Goal: Complete application form: Complete application form

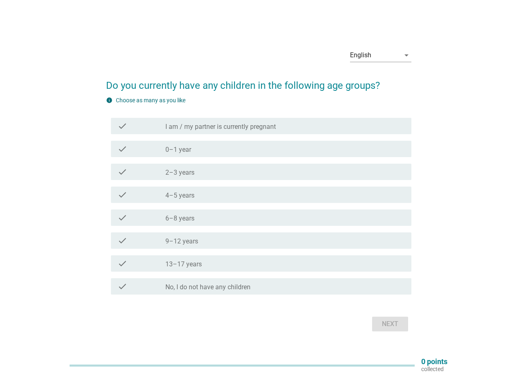
click at [214, 147] on div "check_box_outline_blank 0–1 year" at bounding box center [284, 149] width 239 height 10
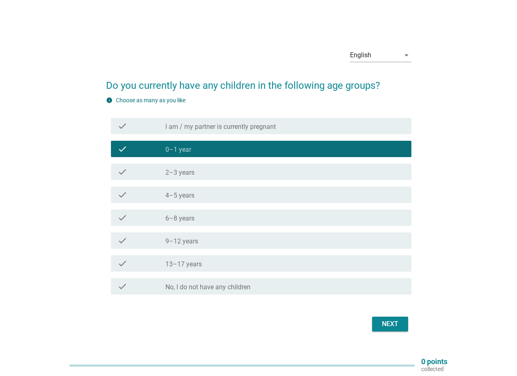
click at [214, 240] on div "check_box_outline_blank 9–12 years" at bounding box center [284, 241] width 239 height 10
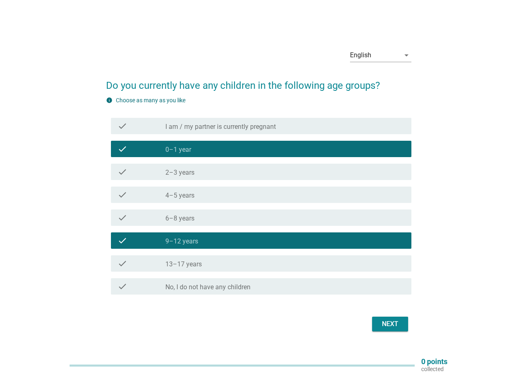
click at [210, 264] on div "check_box_outline_blank 13–17 years" at bounding box center [284, 264] width 239 height 10
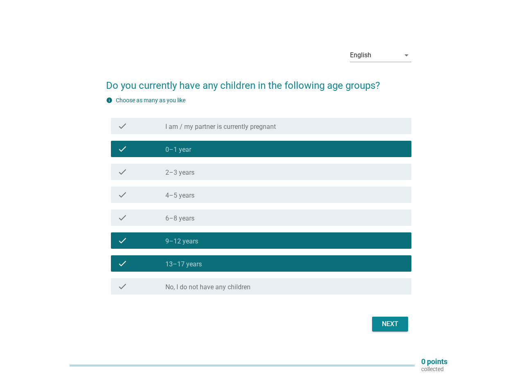
click at [387, 326] on div "Next" at bounding box center [390, 324] width 23 height 10
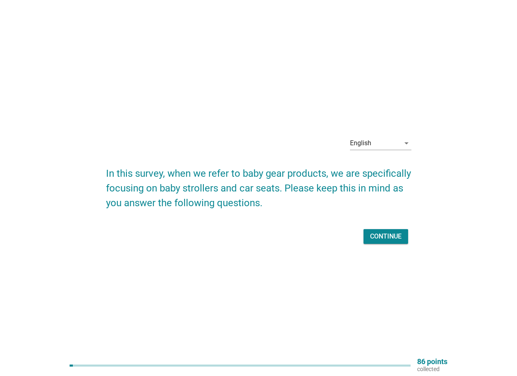
click at [385, 237] on div "Continue" at bounding box center [386, 237] width 32 height 10
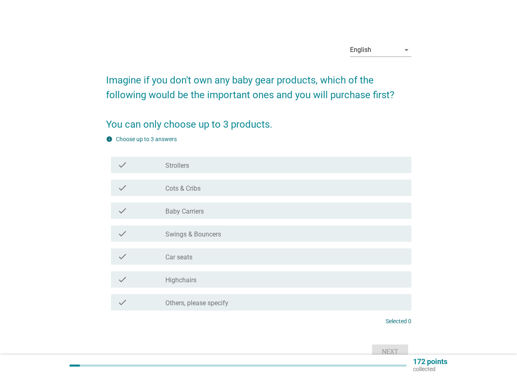
click at [195, 190] on label "Cots & Cribs" at bounding box center [182, 189] width 35 height 8
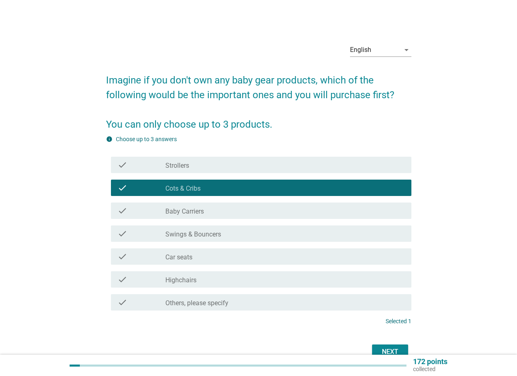
click at [203, 166] on div "check_box_outline_blank Strollers" at bounding box center [284, 165] width 239 height 10
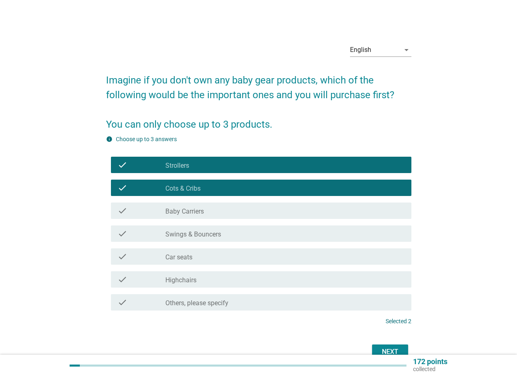
click at [223, 214] on div "check_box_outline_blank Baby Carriers" at bounding box center [284, 211] width 239 height 10
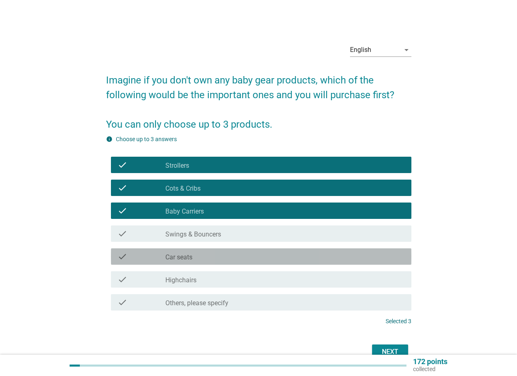
click at [214, 255] on div "check_box_outline_blank Car seats" at bounding box center [284, 257] width 239 height 10
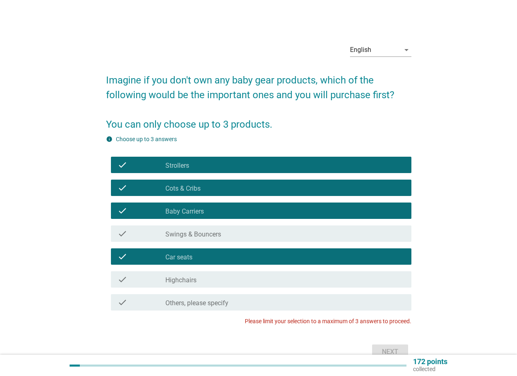
click at [214, 212] on div "check_box_outline_blank Baby Carriers" at bounding box center [284, 211] width 239 height 10
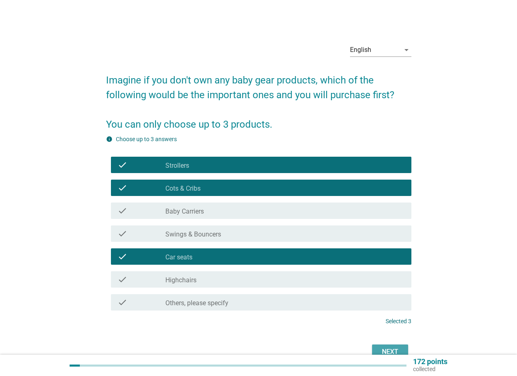
click at [392, 350] on div "Next" at bounding box center [390, 352] width 23 height 10
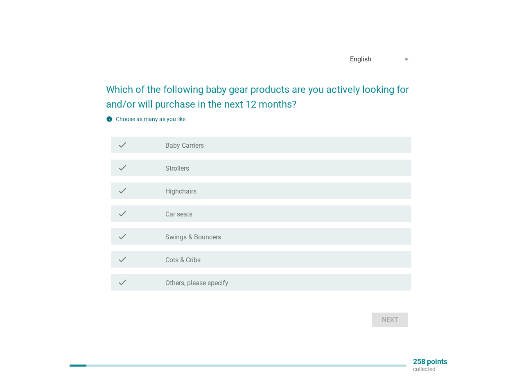
click at [198, 165] on div "check_box_outline_blank Strollers" at bounding box center [284, 168] width 239 height 10
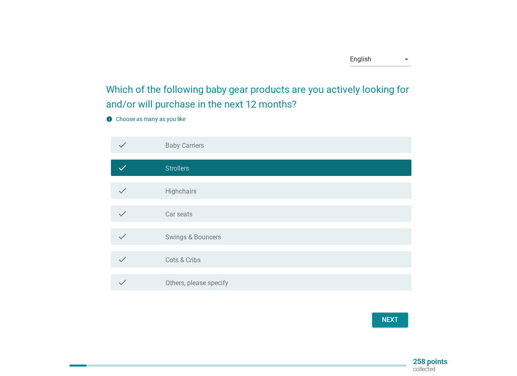
click at [192, 214] on label "Car seats" at bounding box center [178, 214] width 27 height 8
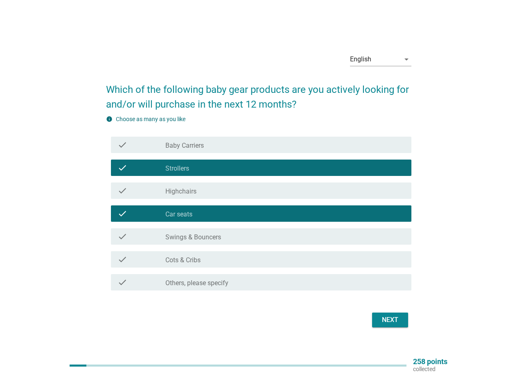
click at [212, 234] on label "Swings & Bouncers" at bounding box center [193, 237] width 56 height 8
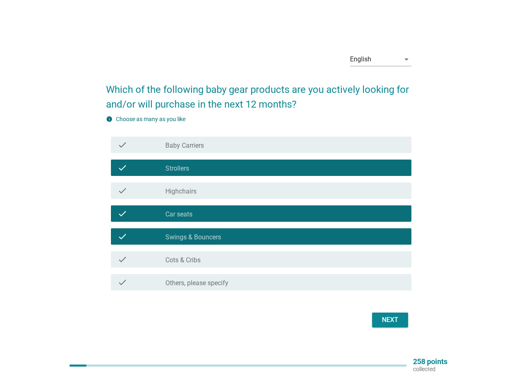
click at [385, 319] on div "Next" at bounding box center [390, 320] width 23 height 10
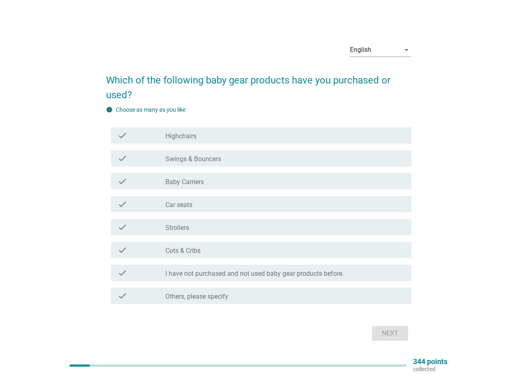
click at [194, 184] on label "Baby Carriers" at bounding box center [184, 182] width 38 height 8
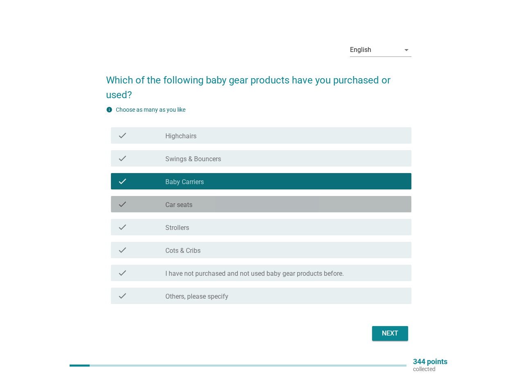
click at [191, 206] on label "Car seats" at bounding box center [178, 205] width 27 height 8
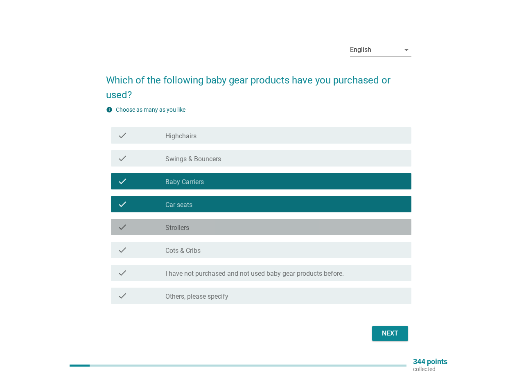
click at [195, 225] on div "check_box_outline_blank Strollers" at bounding box center [284, 227] width 239 height 10
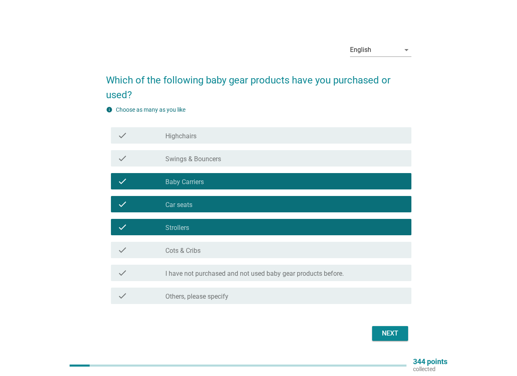
click at [206, 246] on div "check_box_outline_blank Cots & Cribs" at bounding box center [284, 250] width 239 height 10
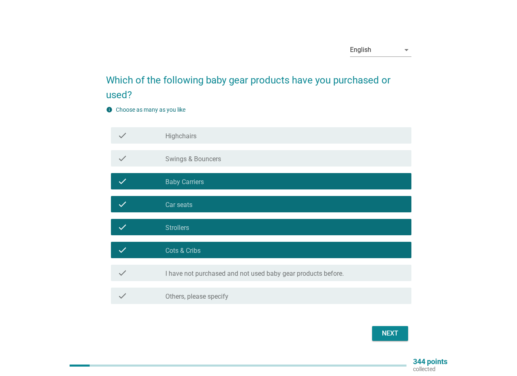
click at [386, 334] on div "Next" at bounding box center [390, 334] width 23 height 10
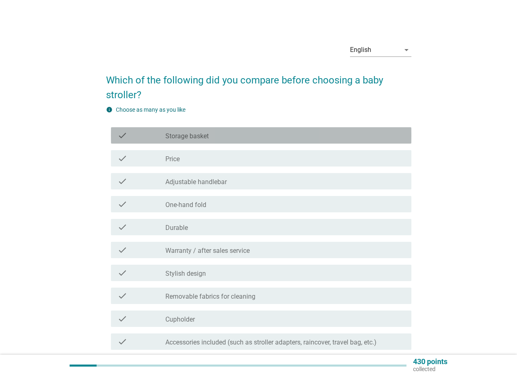
click at [208, 137] on div "check_box_outline_blank Storage basket" at bounding box center [284, 136] width 239 height 10
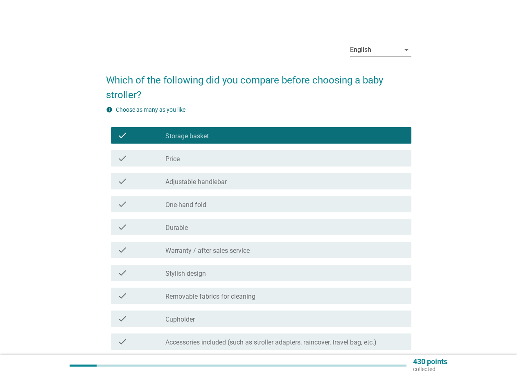
click at [193, 157] on div "check_box_outline_blank Price" at bounding box center [284, 158] width 239 height 10
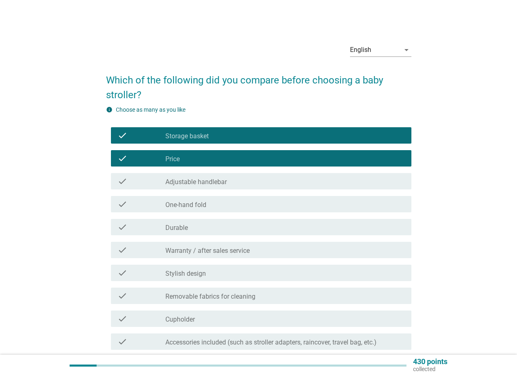
scroll to position [41, 0]
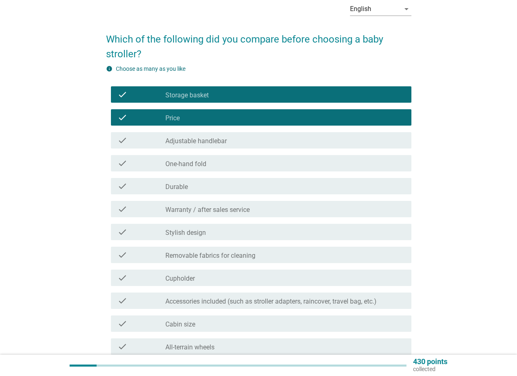
click at [199, 161] on label "One-hand fold" at bounding box center [185, 164] width 41 height 8
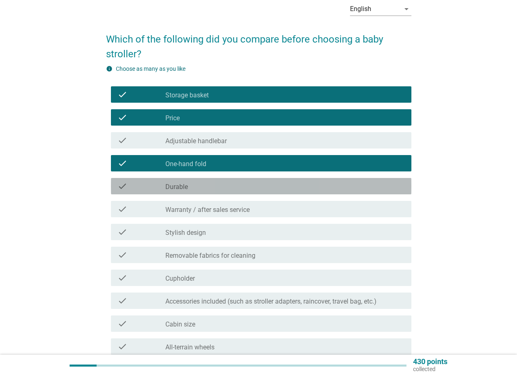
click at [196, 188] on div "check_box_outline_blank Durable" at bounding box center [284, 186] width 239 height 10
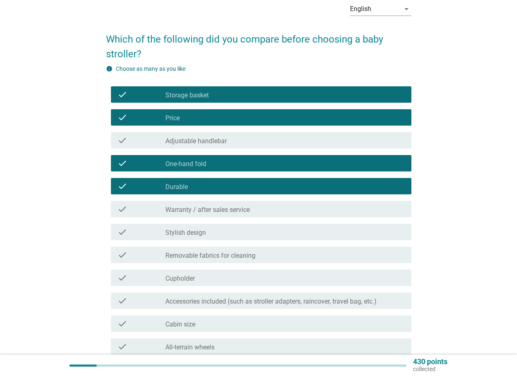
click at [207, 209] on label "Warranty / after sales service" at bounding box center [207, 210] width 84 height 8
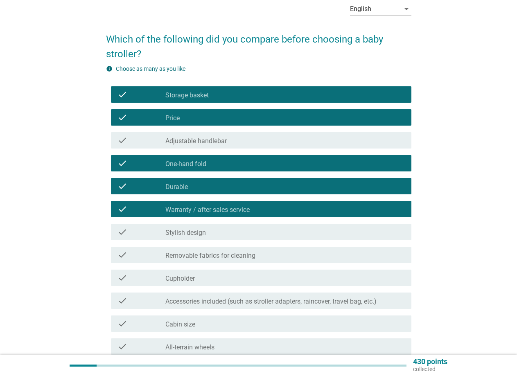
click at [229, 259] on label "Removable fabrics for cleaning" at bounding box center [210, 256] width 90 height 8
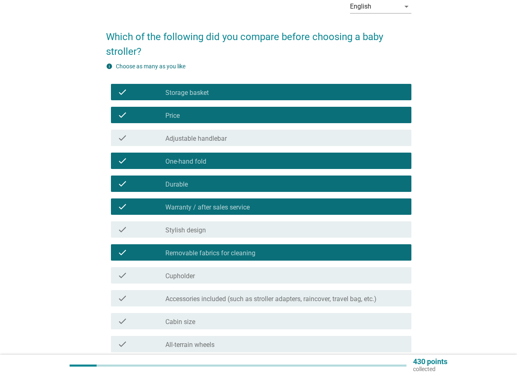
scroll to position [123, 0]
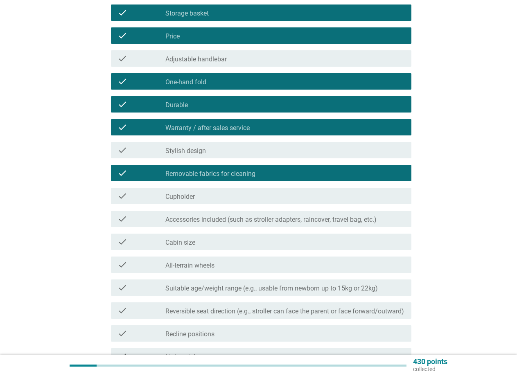
click at [209, 269] on label "All-terrain wheels" at bounding box center [189, 265] width 49 height 8
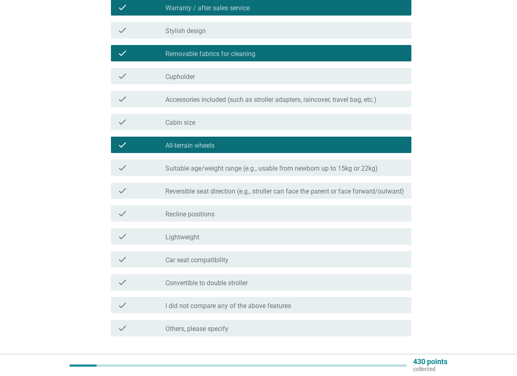
scroll to position [300, 0]
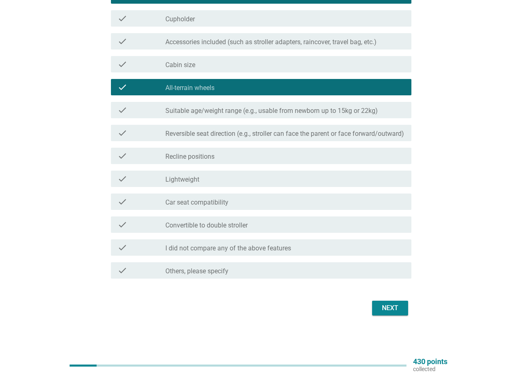
click at [207, 156] on label "Recline positions" at bounding box center [189, 157] width 49 height 8
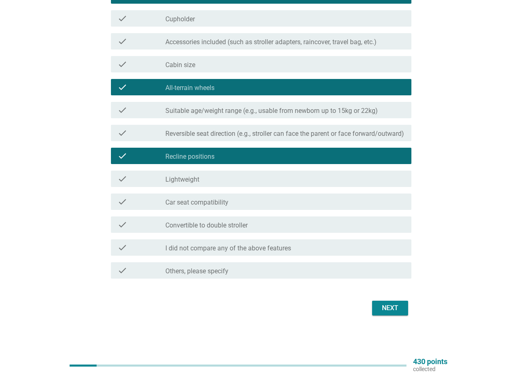
click at [248, 134] on label "Reversible seat direction (e.g., stroller can face the parent or face forward/o…" at bounding box center [284, 134] width 239 height 8
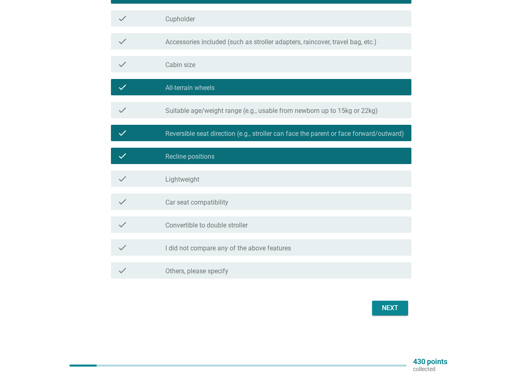
click at [301, 113] on label "Suitable age/weight range (e.g., usable from newborn up to 15kg or 22kg)" at bounding box center [271, 111] width 212 height 8
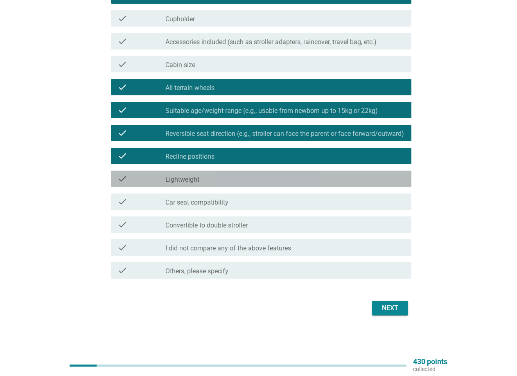
click at [241, 172] on div "check check_box_outline_blank Lightweight" at bounding box center [261, 179] width 300 height 16
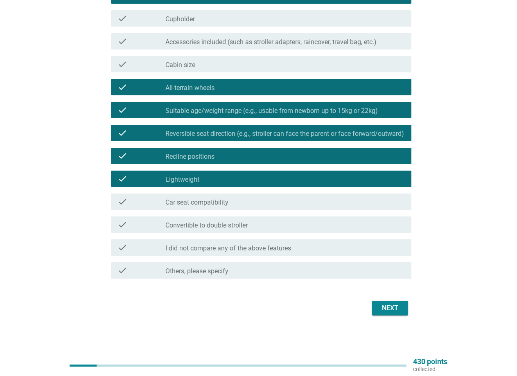
click at [388, 309] on div "Next" at bounding box center [390, 308] width 23 height 10
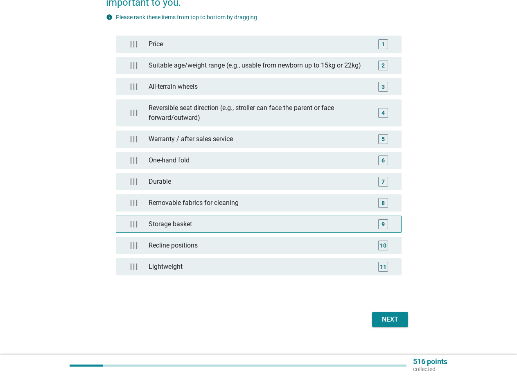
scroll to position [119, 0]
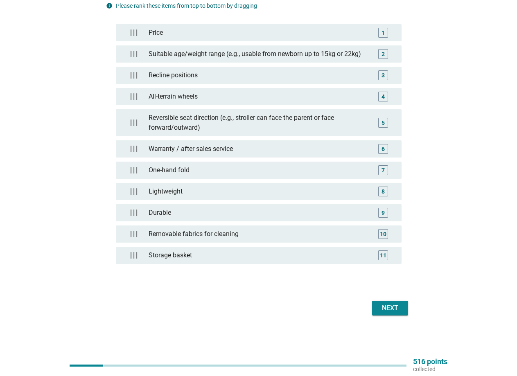
click at [391, 310] on div "Next" at bounding box center [390, 308] width 23 height 10
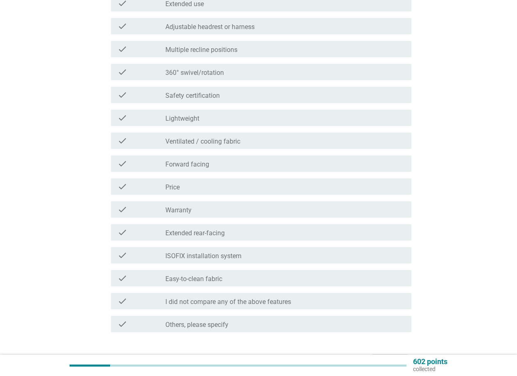
scroll to position [164, 0]
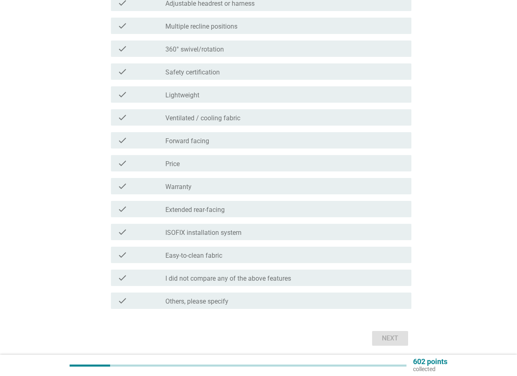
click at [180, 232] on label "ISOFIX installation system" at bounding box center [203, 233] width 76 height 8
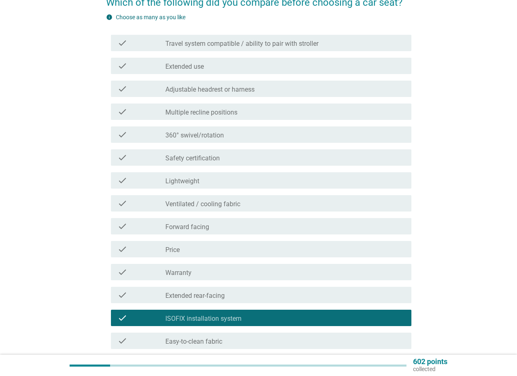
scroll to position [82, 0]
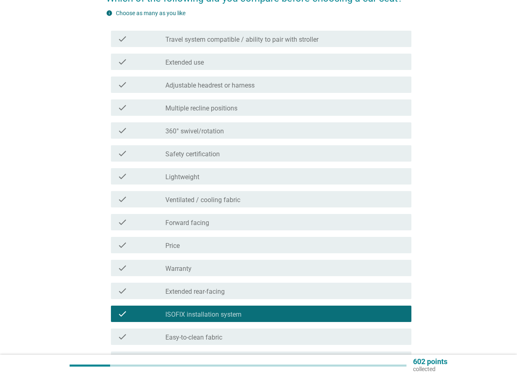
click at [149, 130] on div "check" at bounding box center [141, 131] width 48 height 10
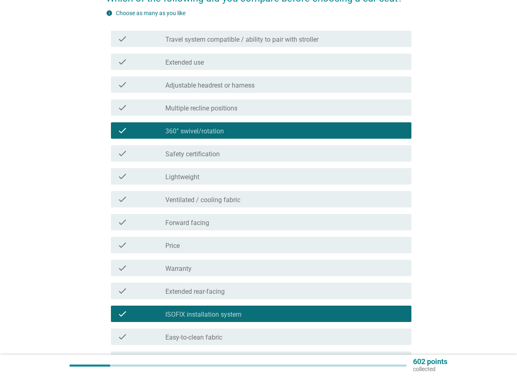
click at [149, 153] on div "check" at bounding box center [141, 154] width 48 height 10
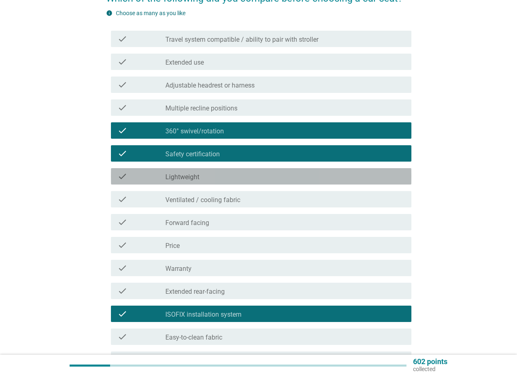
click at [149, 172] on div "check" at bounding box center [141, 176] width 48 height 10
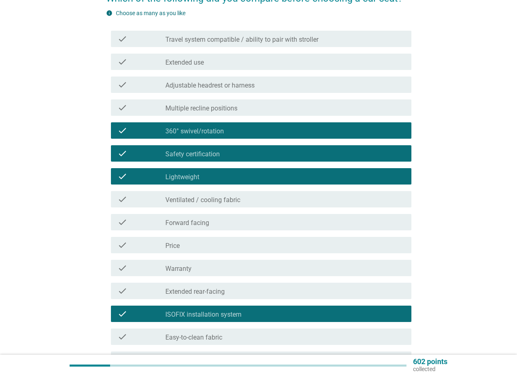
click at [148, 197] on div "check" at bounding box center [141, 199] width 48 height 10
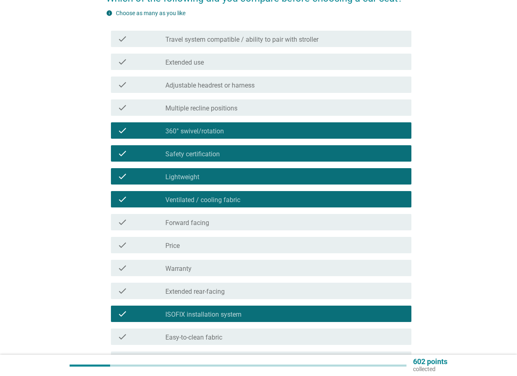
click at [155, 247] on div "check" at bounding box center [141, 245] width 48 height 10
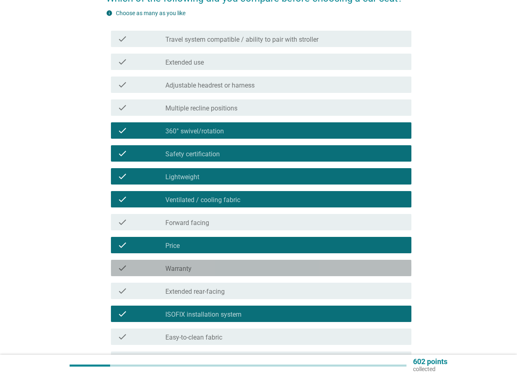
click at [166, 269] on label "Warranty" at bounding box center [178, 269] width 26 height 8
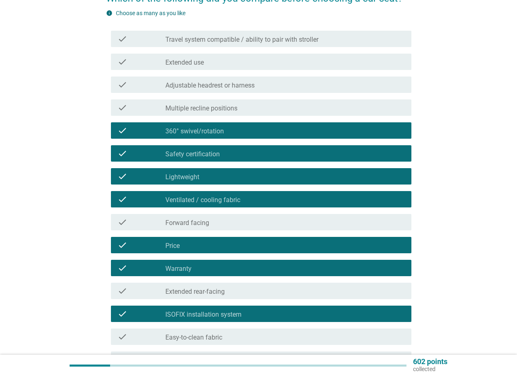
click at [153, 340] on div "check" at bounding box center [141, 337] width 48 height 10
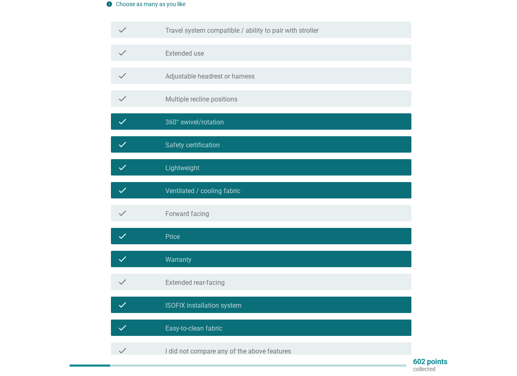
scroll to position [0, 0]
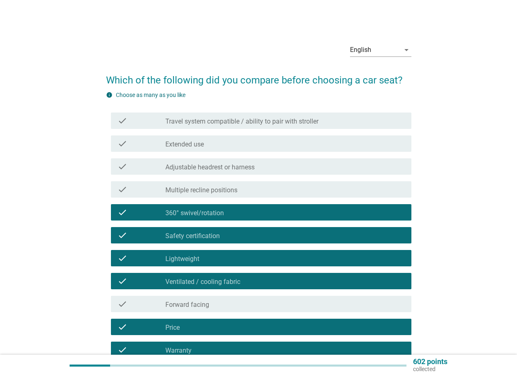
click at [242, 167] on label "Adjustable headrest or harness" at bounding box center [209, 167] width 89 height 8
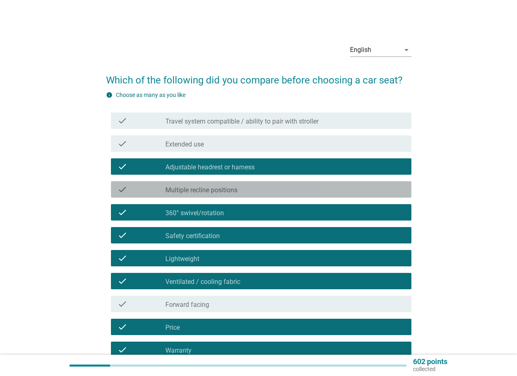
click at [246, 188] on div "check_box_outline_blank Multiple recline positions" at bounding box center [284, 190] width 239 height 10
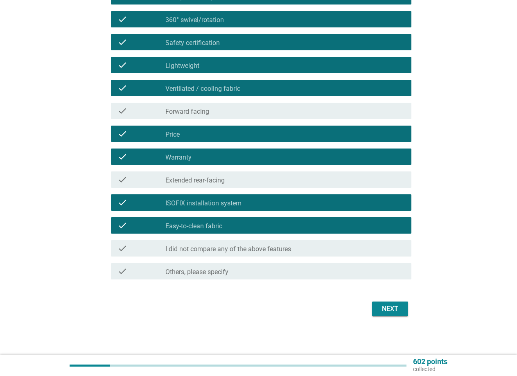
scroll to position [194, 0]
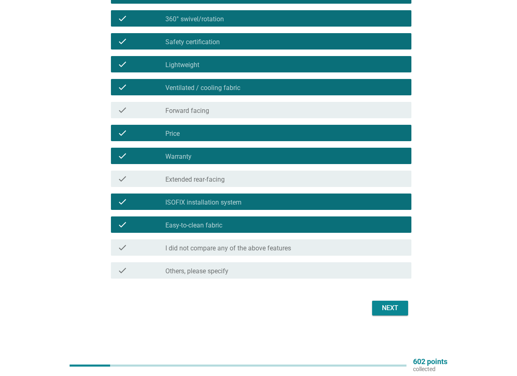
click at [395, 309] on div "Next" at bounding box center [390, 308] width 23 height 10
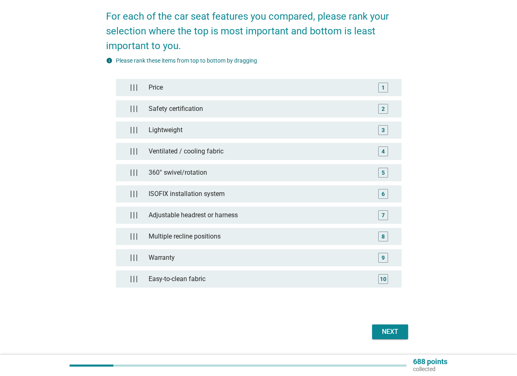
scroll to position [88, 0]
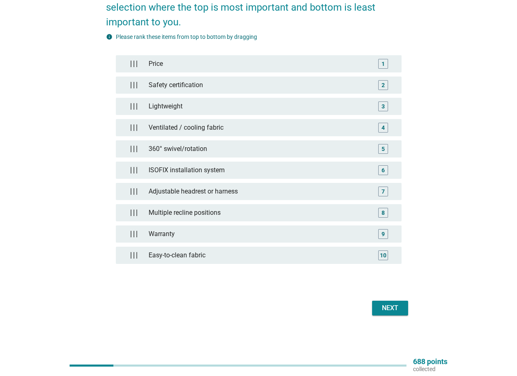
click at [396, 309] on div "Next" at bounding box center [390, 308] width 23 height 10
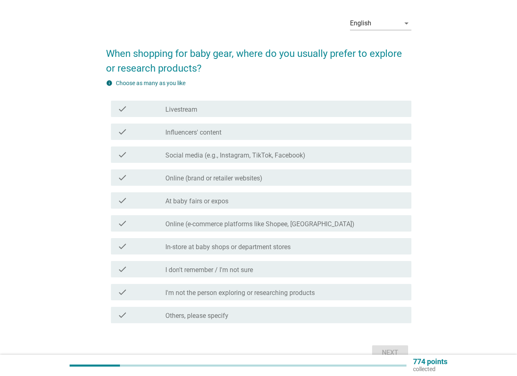
scroll to position [41, 0]
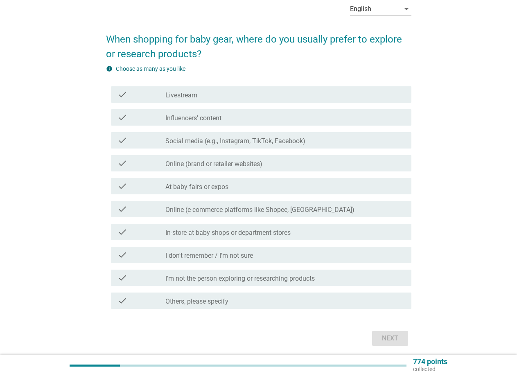
drag, startPoint x: 201, startPoint y: 210, endPoint x: 212, endPoint y: 114, distance: 96.4
click at [212, 114] on div "check check_box_outline_blank Livestream check check_box_outline_blank Influenc…" at bounding box center [258, 197] width 305 height 229
click at [197, 208] on label "Online (e-commerce platforms like Shopee, [GEOGRAPHIC_DATA])" at bounding box center [259, 210] width 189 height 8
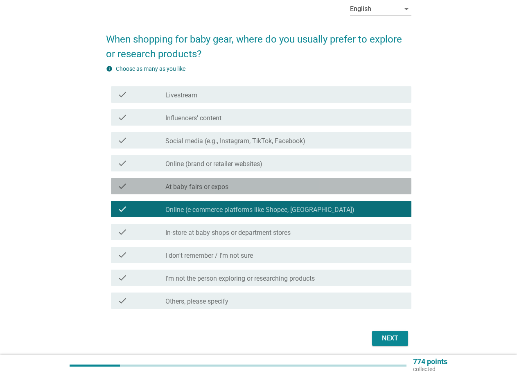
click at [193, 187] on label "At baby fairs or expos" at bounding box center [196, 187] width 63 height 8
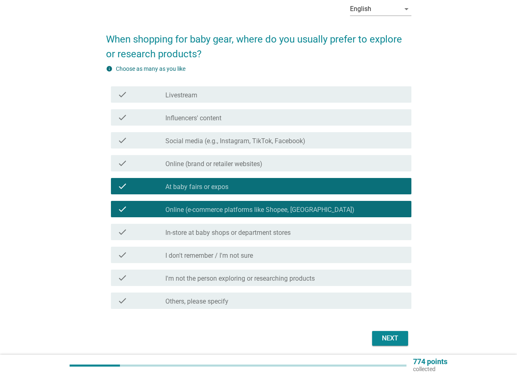
click at [195, 168] on div "check check_box_outline_blank Online (brand or retailer websites)" at bounding box center [261, 163] width 300 height 16
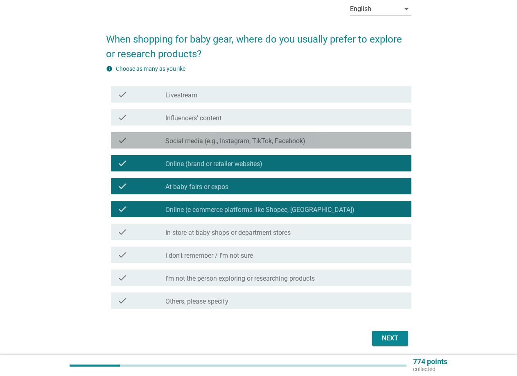
click at [202, 140] on label "Social media (e.g., Instagram, TikTok, Facebook)" at bounding box center [235, 141] width 140 height 8
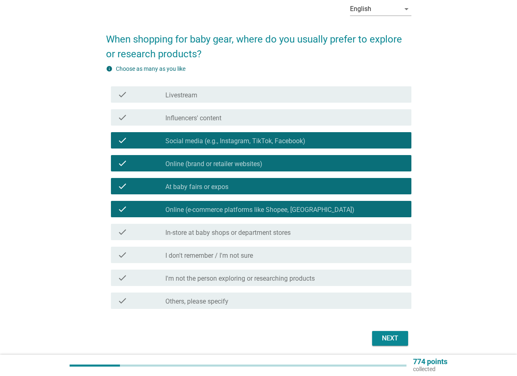
click at [212, 97] on div "check_box_outline_blank Livestream" at bounding box center [284, 95] width 239 height 10
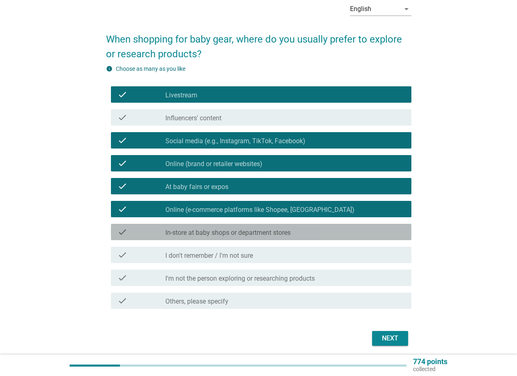
click at [170, 230] on label "In-store at baby shops or department stores" at bounding box center [227, 233] width 125 height 8
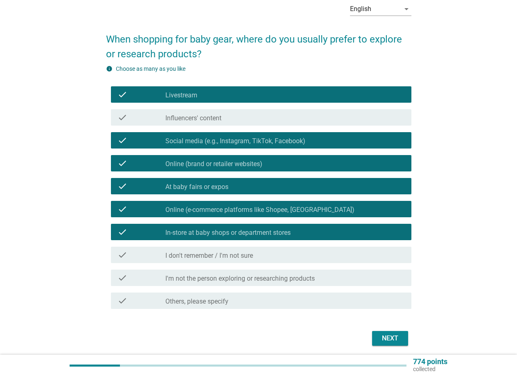
click at [382, 340] on div "Next" at bounding box center [390, 339] width 23 height 10
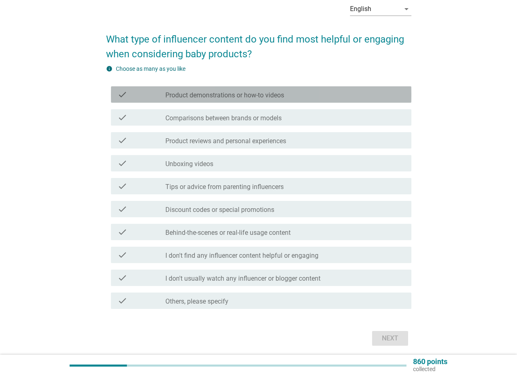
click at [214, 99] on label "Product demonstrations or how-to videos" at bounding box center [224, 95] width 119 height 8
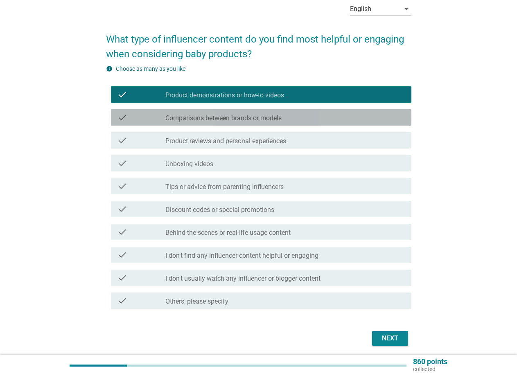
click at [217, 115] on label "Comparisons between brands or models" at bounding box center [223, 118] width 116 height 8
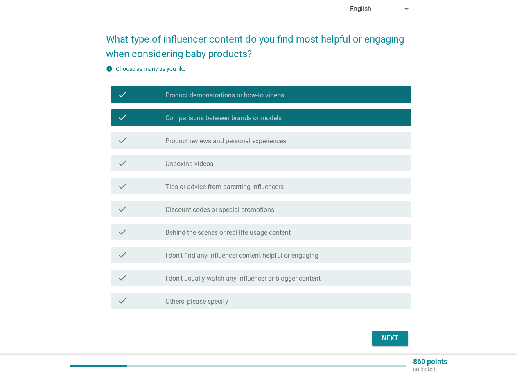
click at [209, 144] on label "Product reviews and personal experiences" at bounding box center [225, 141] width 121 height 8
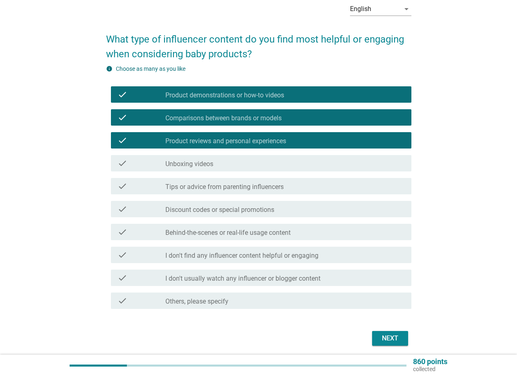
click at [196, 189] on label "Tips or advice from parenting influencers" at bounding box center [224, 187] width 118 height 8
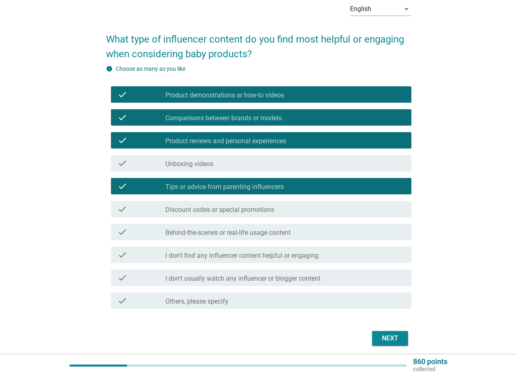
click at [205, 206] on label "Discount codes or special promotions" at bounding box center [219, 210] width 109 height 8
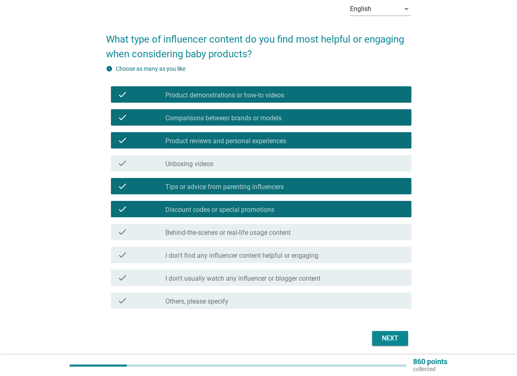
click at [210, 232] on label "Behind-the-scenes or real-life usage content" at bounding box center [227, 233] width 125 height 8
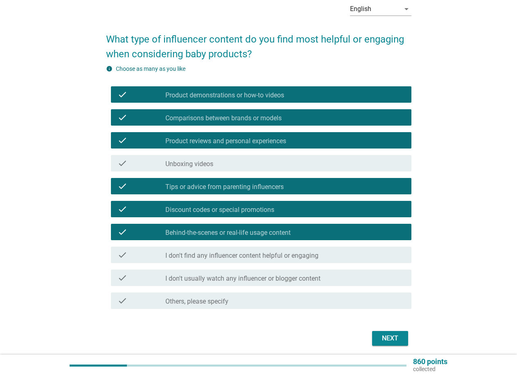
click at [401, 340] on button "Next" at bounding box center [390, 338] width 36 height 15
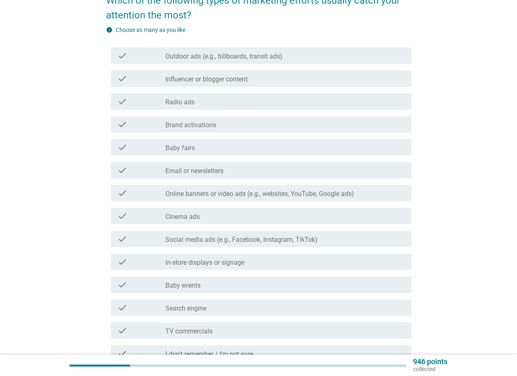
scroll to position [0, 0]
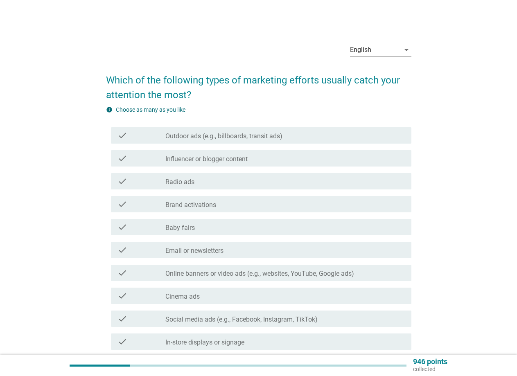
drag, startPoint x: 194, startPoint y: 160, endPoint x: 205, endPoint y: 125, distance: 36.5
click at [205, 125] on div "check check_box_outline_blank Outdoor ads (e.g., billboards, transit ads) check…" at bounding box center [258, 296] width 305 height 344
click at [144, 158] on div "check" at bounding box center [141, 158] width 48 height 10
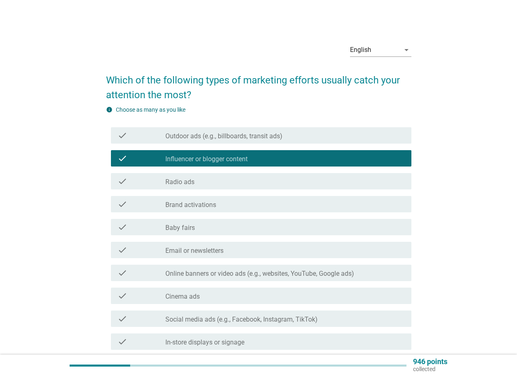
click at [194, 137] on label "Outdoor ads (e.g., billboards, transit ads)" at bounding box center [223, 136] width 117 height 8
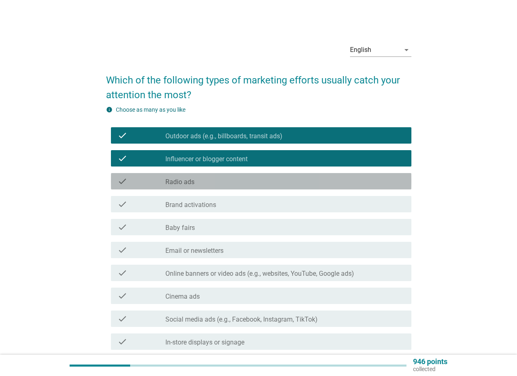
click at [188, 183] on label "Radio ads" at bounding box center [179, 182] width 29 height 8
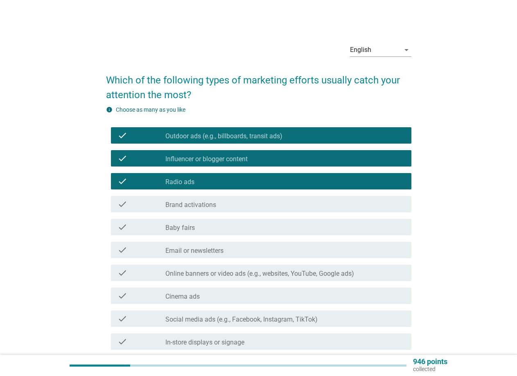
click at [190, 207] on label "Brand activations" at bounding box center [190, 205] width 51 height 8
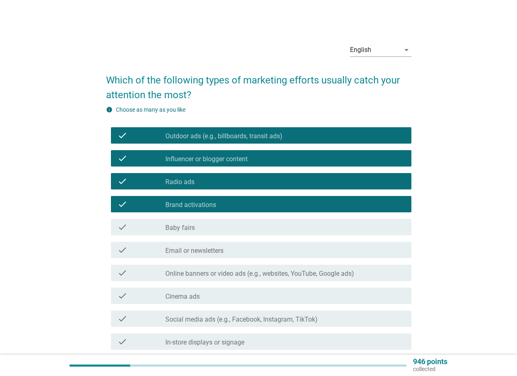
click at [191, 227] on label "Baby fairs" at bounding box center [179, 228] width 29 height 8
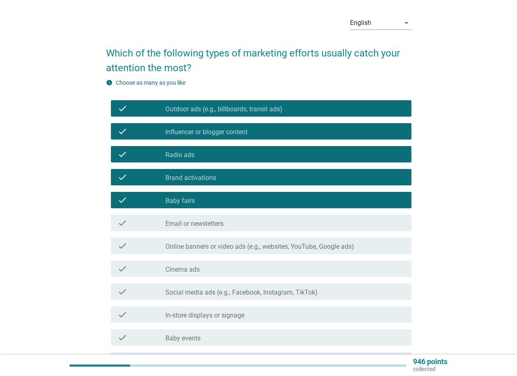
scroll to position [82, 0]
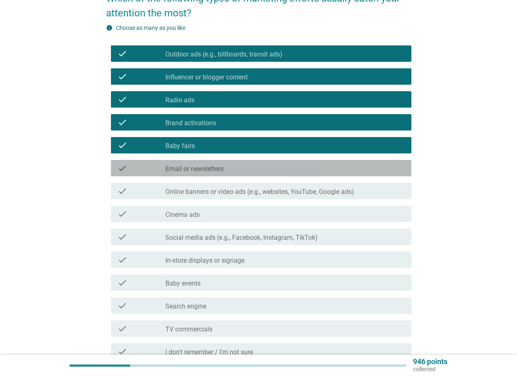
click at [223, 167] on label "Email or newsletters" at bounding box center [194, 169] width 58 height 8
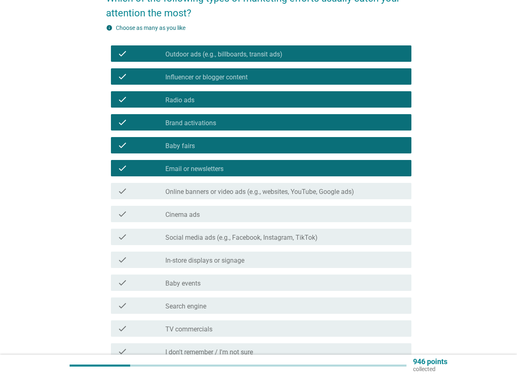
click at [206, 194] on label "Online banners or video ads (e.g., websites, YouTube, Google ads)" at bounding box center [259, 192] width 189 height 8
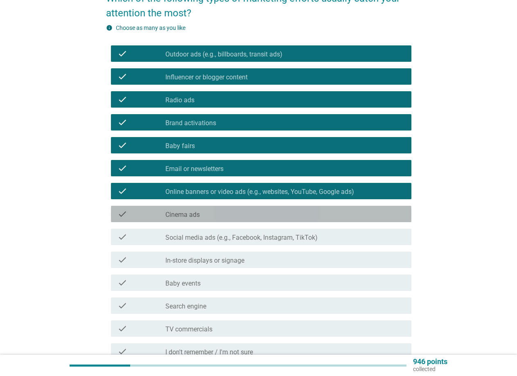
click at [198, 216] on label "Cinema ads" at bounding box center [182, 215] width 34 height 8
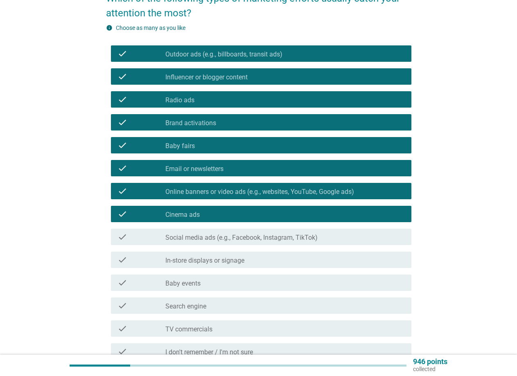
click at [197, 239] on label "Social media ads (e.g., Facebook, Instagram, TikTok)" at bounding box center [241, 238] width 152 height 8
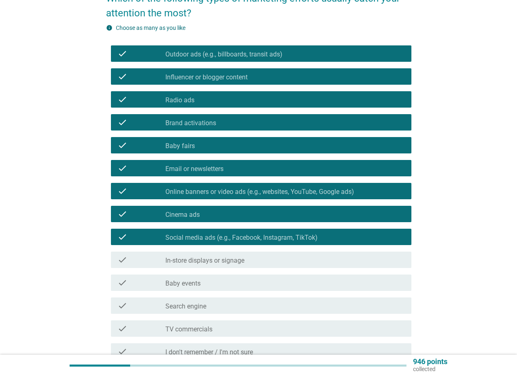
click at [194, 262] on label "In-store displays or signage" at bounding box center [204, 261] width 79 height 8
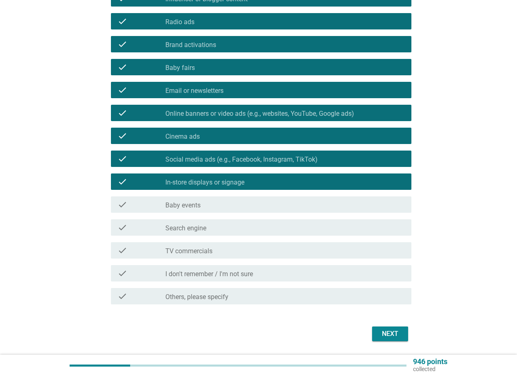
scroll to position [164, 0]
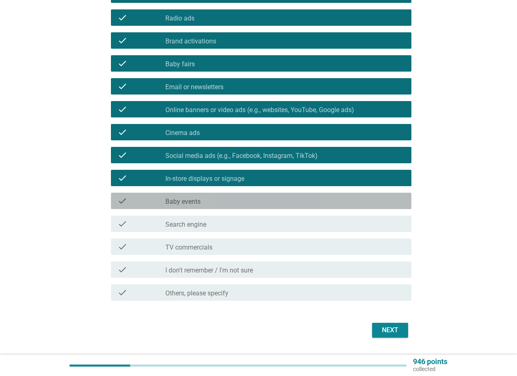
click at [238, 201] on div "check_box_outline_blank Baby events" at bounding box center [284, 201] width 239 height 10
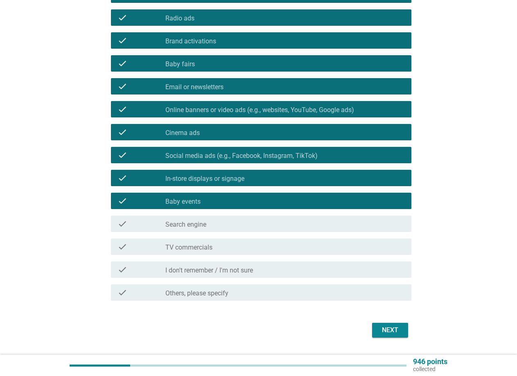
click at [385, 331] on div "Next" at bounding box center [390, 330] width 23 height 10
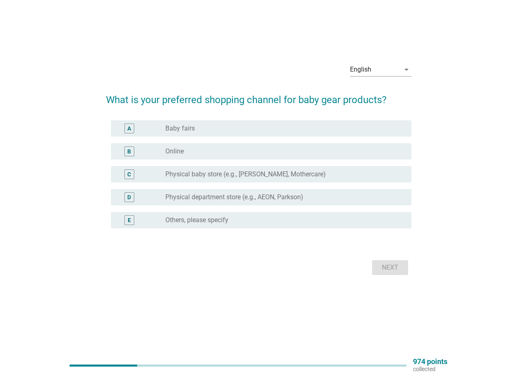
scroll to position [0, 0]
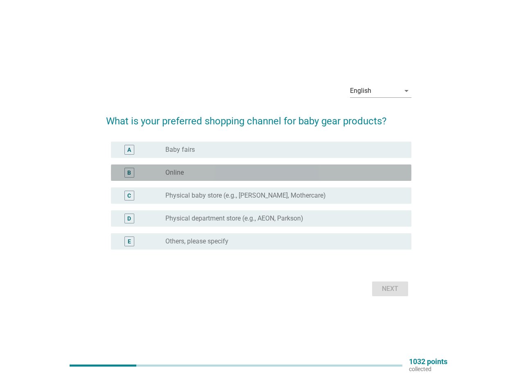
click at [191, 172] on div "radio_button_unchecked Online" at bounding box center [281, 173] width 233 height 8
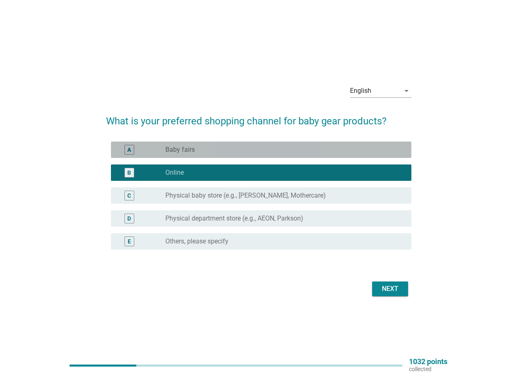
click at [201, 149] on div "radio_button_unchecked Baby fairs" at bounding box center [281, 150] width 233 height 8
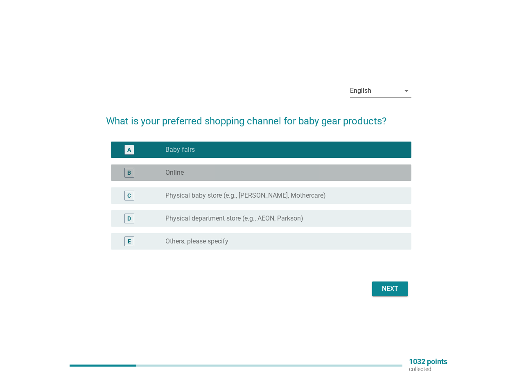
click at [188, 166] on div "B radio_button_unchecked Online" at bounding box center [261, 172] width 300 height 16
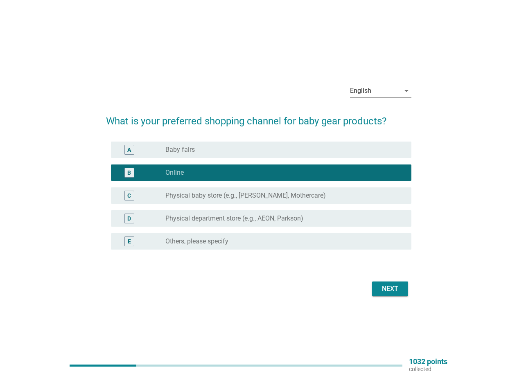
click at [387, 293] on div "Next" at bounding box center [390, 289] width 23 height 10
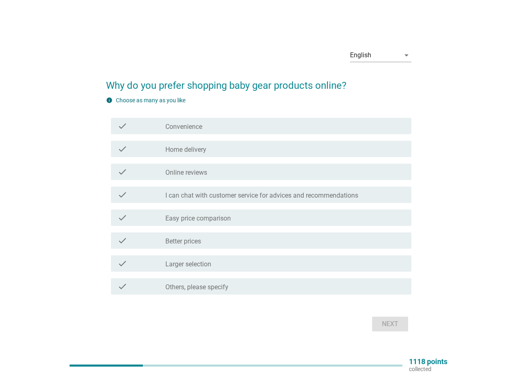
click at [180, 133] on div "check check_box_outline_blank Convenience" at bounding box center [261, 126] width 300 height 16
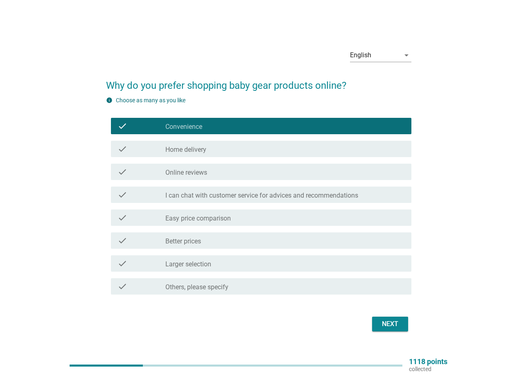
click at [180, 147] on label "Home delivery" at bounding box center [185, 150] width 41 height 8
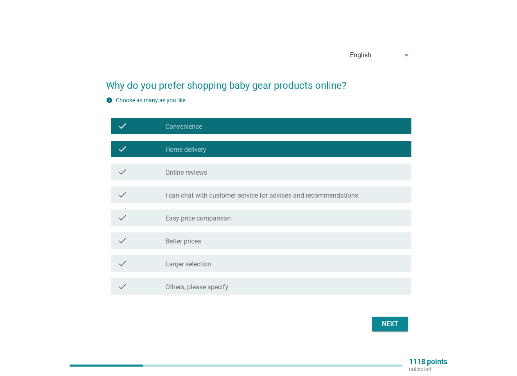
click at [188, 172] on label "Online reviews" at bounding box center [186, 173] width 42 height 8
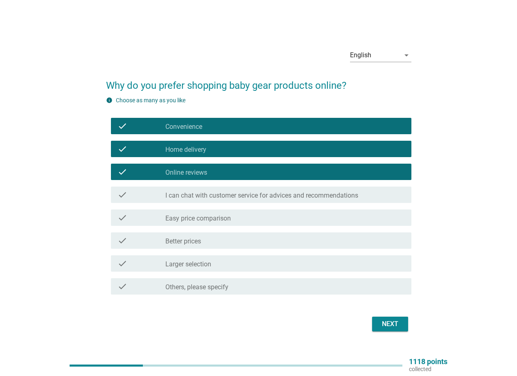
click at [196, 195] on label "I can chat with customer service for advices and recommendations" at bounding box center [261, 196] width 193 height 8
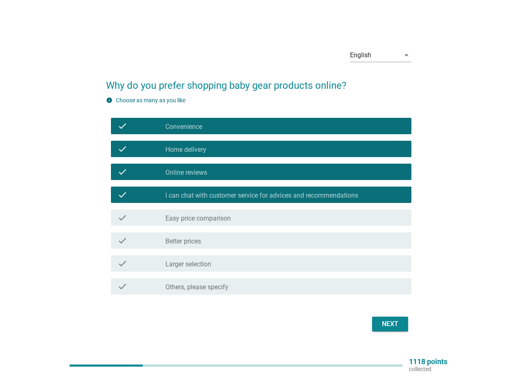
click at [202, 214] on div "check_box_outline_blank Easy price comparison" at bounding box center [284, 218] width 239 height 10
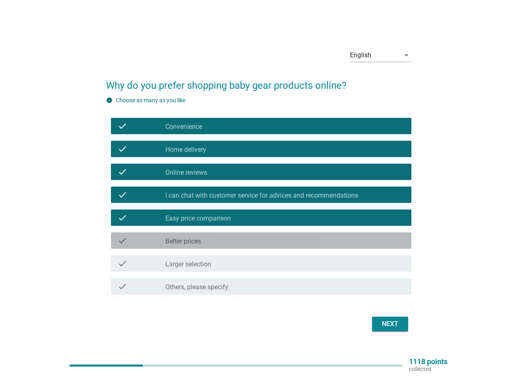
click at [200, 242] on label "Better prices" at bounding box center [183, 241] width 36 height 8
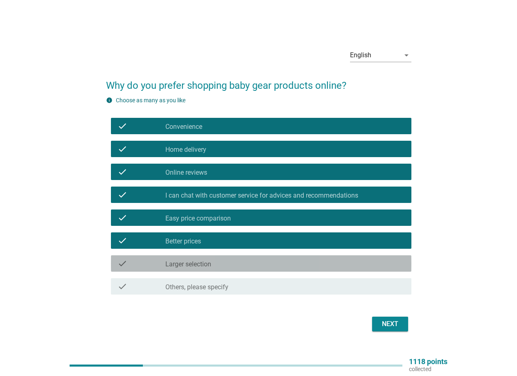
click at [207, 264] on label "Larger selection" at bounding box center [188, 264] width 46 height 8
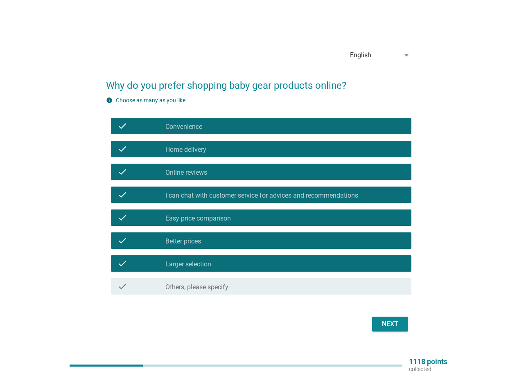
click at [391, 329] on button "Next" at bounding box center [390, 324] width 36 height 15
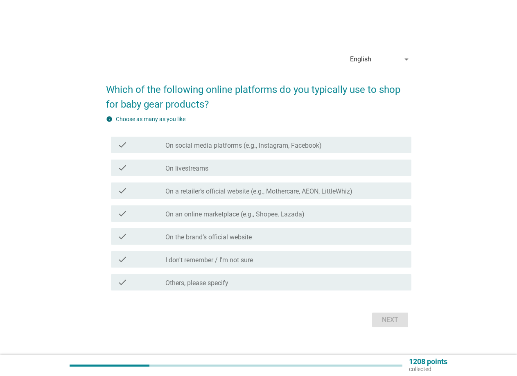
click at [210, 148] on label "On social media platforms (e.g., Instagram, Facebook)" at bounding box center [243, 146] width 156 height 8
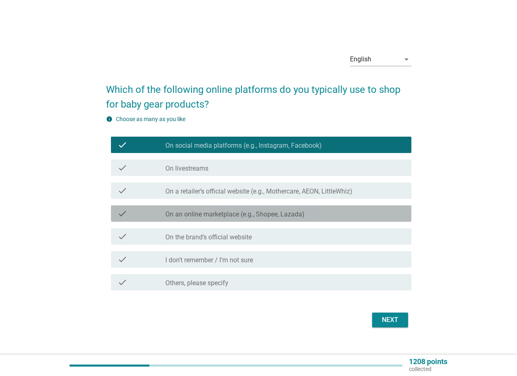
click at [183, 212] on label "On an online marketplace (e.g., Shopee, Lazada)" at bounding box center [234, 214] width 139 height 8
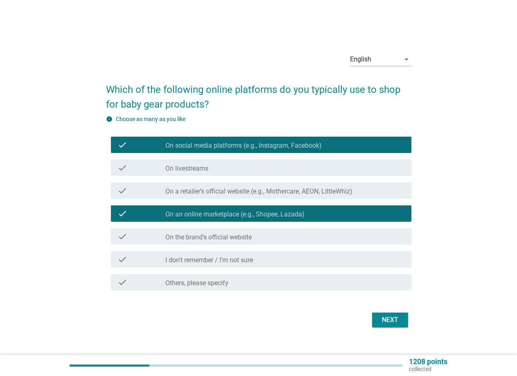
click at [188, 189] on label "On a retailer’s official website (e.g., Mothercare, AEON, LittleWhiz)" at bounding box center [258, 191] width 187 height 8
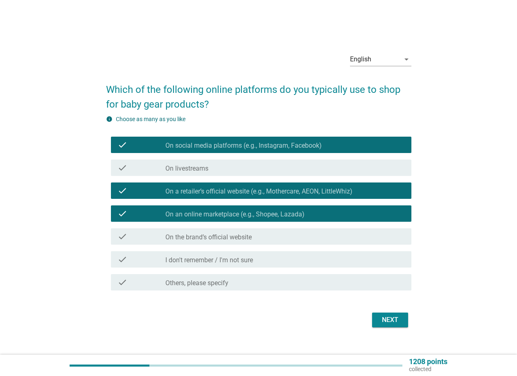
click at [194, 167] on label "On livestreams" at bounding box center [186, 168] width 43 height 8
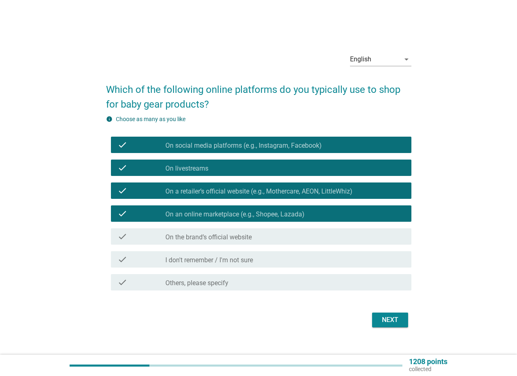
click at [192, 239] on label "On the brand’s official website" at bounding box center [208, 237] width 86 height 8
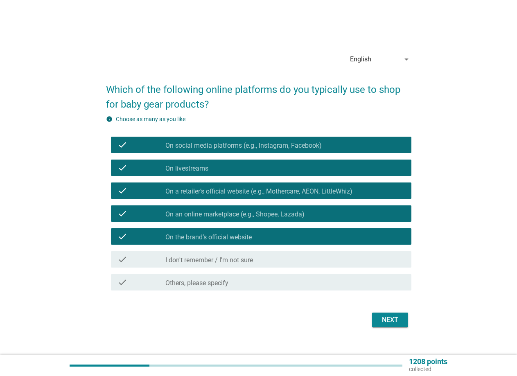
click at [393, 321] on div "Next" at bounding box center [390, 320] width 23 height 10
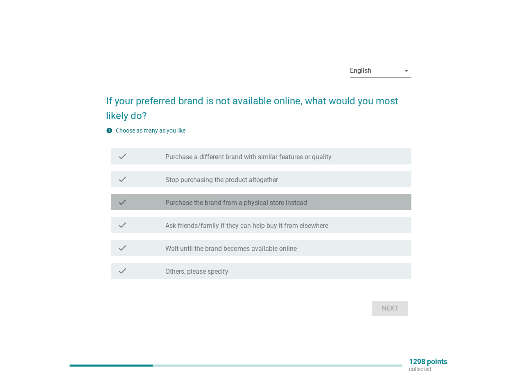
click at [200, 206] on label "Purchase the brand from a physical store instead" at bounding box center [236, 203] width 142 height 8
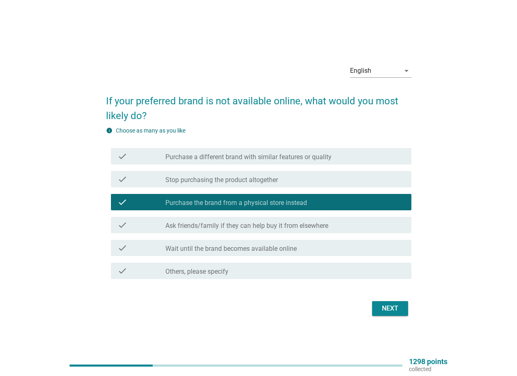
click at [221, 229] on label "Ask friends/family if they can help buy it from elsewhere" at bounding box center [246, 226] width 163 height 8
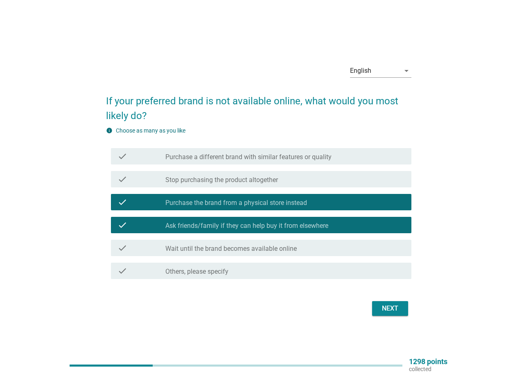
click at [398, 309] on div "Next" at bounding box center [390, 309] width 23 height 10
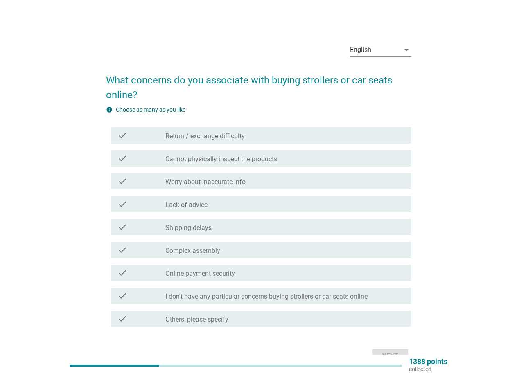
click at [214, 137] on label "Return / exchange difficulty" at bounding box center [204, 136] width 79 height 8
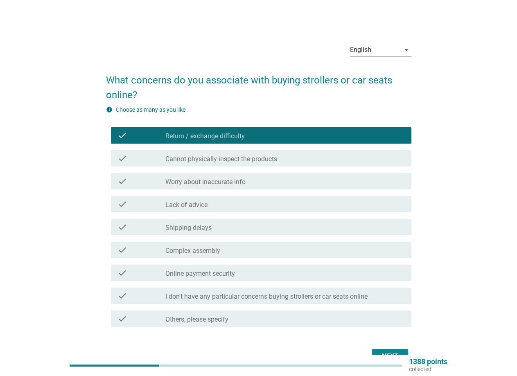
click at [246, 162] on label "Cannot physically inspect the products" at bounding box center [221, 159] width 112 height 8
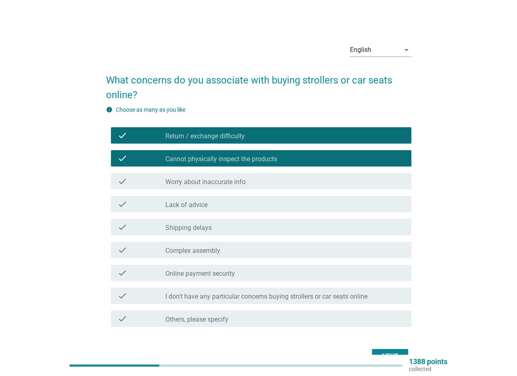
click at [216, 232] on div "check_box_outline_blank Shipping delays" at bounding box center [284, 227] width 239 height 10
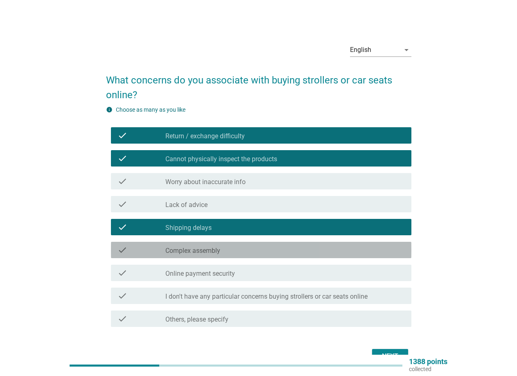
click at [231, 249] on div "check_box_outline_blank Complex assembly" at bounding box center [284, 250] width 239 height 10
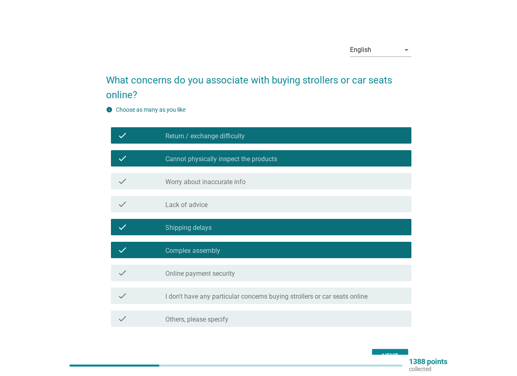
click at [237, 201] on div "check_box_outline_blank Lack of advice" at bounding box center [284, 204] width 239 height 10
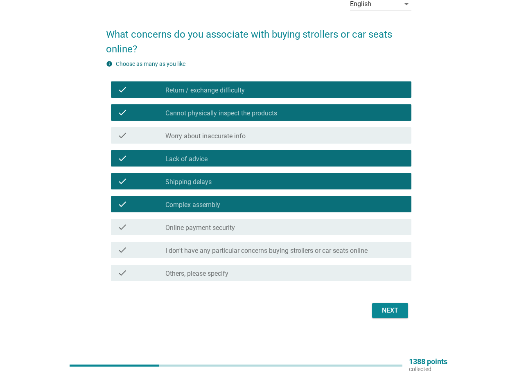
scroll to position [48, 0]
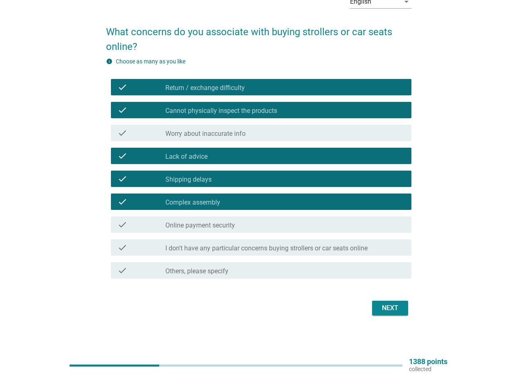
click at [252, 128] on div "check_box_outline_blank Worry about inaccurate info" at bounding box center [284, 133] width 239 height 10
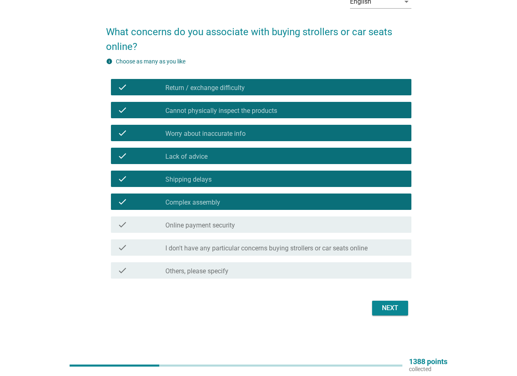
click at [392, 309] on div "Next" at bounding box center [390, 308] width 23 height 10
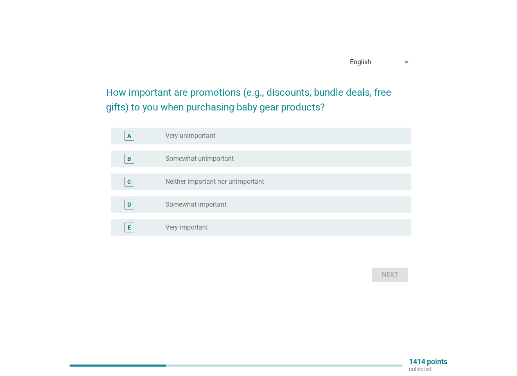
scroll to position [0, 0]
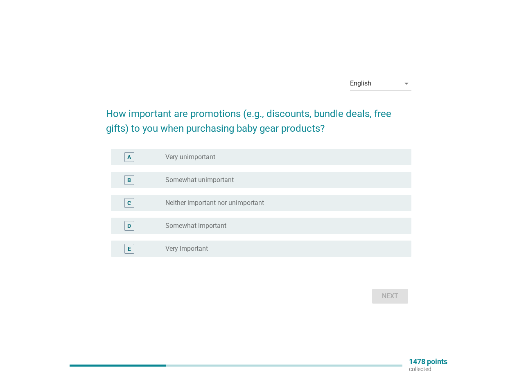
click at [231, 160] on div "radio_button_unchecked Very unimportant" at bounding box center [281, 157] width 233 height 8
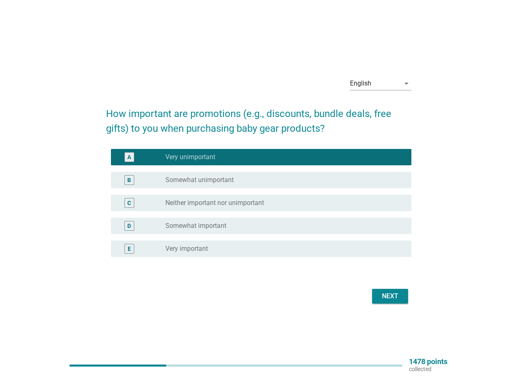
click at [231, 160] on div "radio_button_checked Very unimportant" at bounding box center [281, 157] width 233 height 8
click at [227, 182] on label "Somewhat unimportant" at bounding box center [199, 180] width 68 height 8
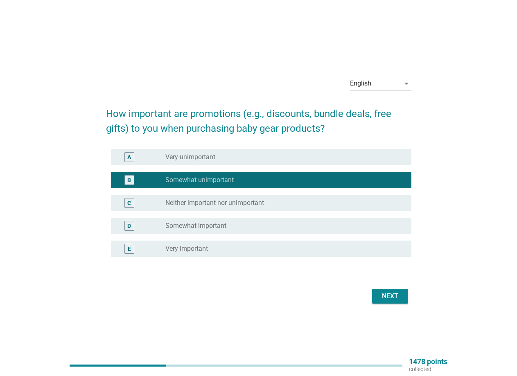
click at [241, 227] on div "radio_button_unchecked Somewhat important" at bounding box center [281, 226] width 233 height 8
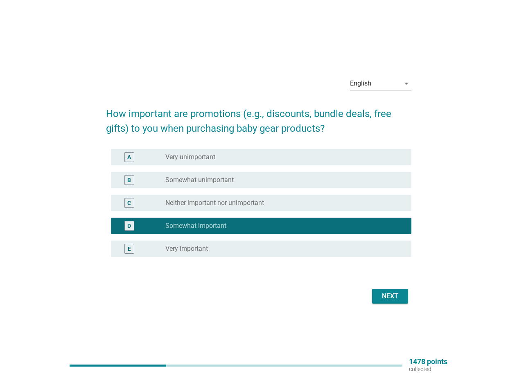
click at [234, 245] on div "radio_button_unchecked Very important" at bounding box center [281, 249] width 233 height 8
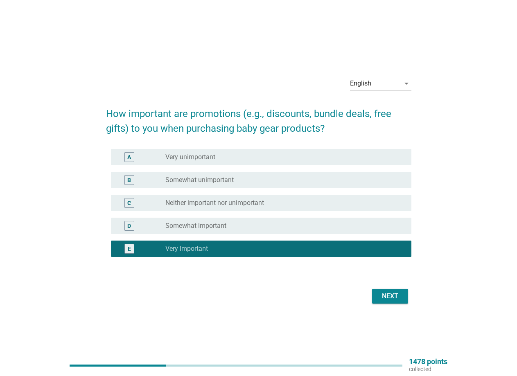
click at [383, 294] on div "Next" at bounding box center [390, 296] width 23 height 10
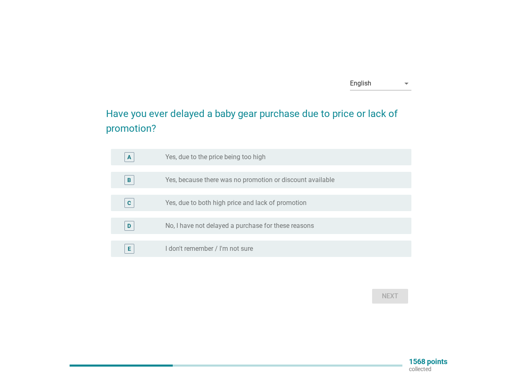
click at [239, 157] on label "Yes, due to the price being too high" at bounding box center [215, 157] width 100 height 8
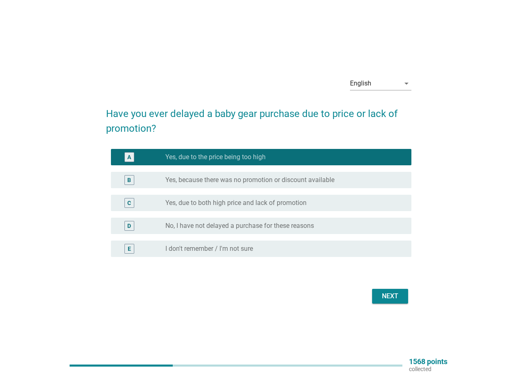
click at [271, 201] on label "Yes, due to both high price and lack of promotion" at bounding box center [235, 203] width 141 height 8
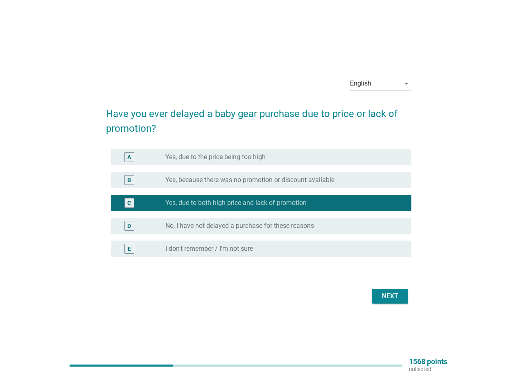
click at [263, 155] on label "Yes, due to the price being too high" at bounding box center [215, 157] width 100 height 8
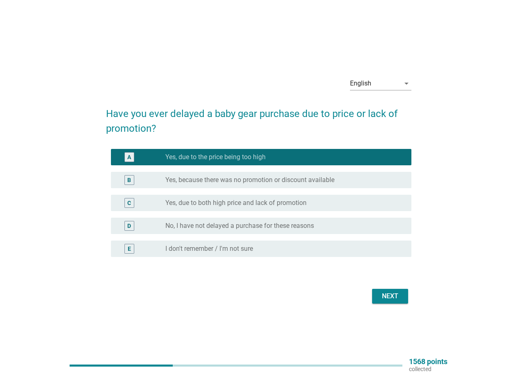
click at [389, 299] on div "Next" at bounding box center [390, 296] width 23 height 10
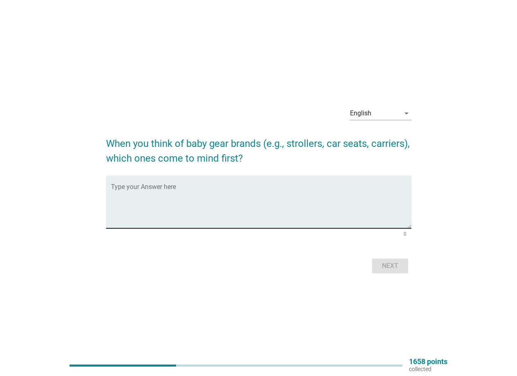
click at [161, 212] on textarea "Type your Answer here" at bounding box center [261, 206] width 300 height 43
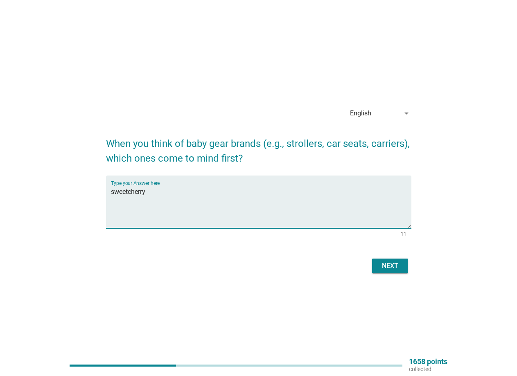
type textarea "sweetcherry"
click at [385, 263] on div "Next" at bounding box center [390, 266] width 23 height 10
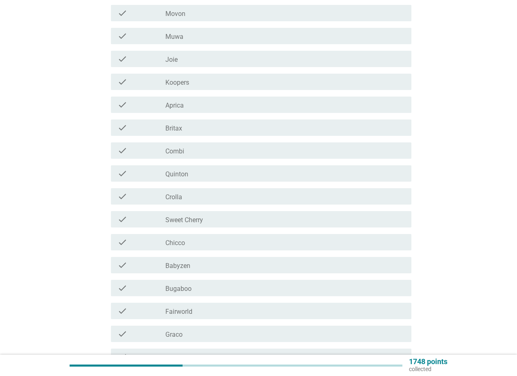
scroll to position [246, 0]
click at [209, 131] on div "check_box_outline_blank Combi" at bounding box center [284, 127] width 239 height 10
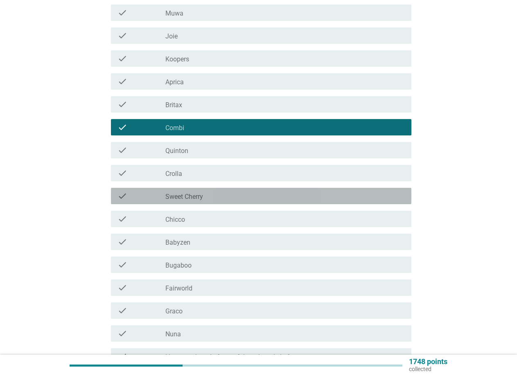
click at [239, 196] on div "check_box_outline_blank Sweet Cherry" at bounding box center [284, 196] width 239 height 10
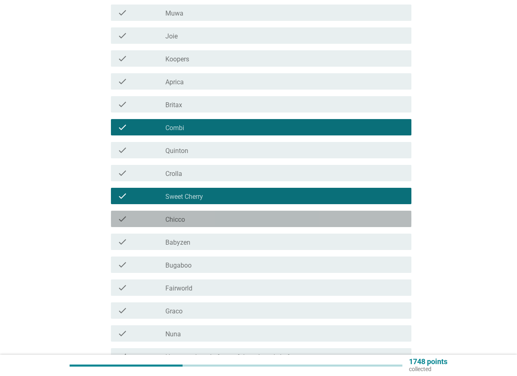
click at [232, 213] on div "check check_box_outline_blank Chicco" at bounding box center [261, 219] width 300 height 16
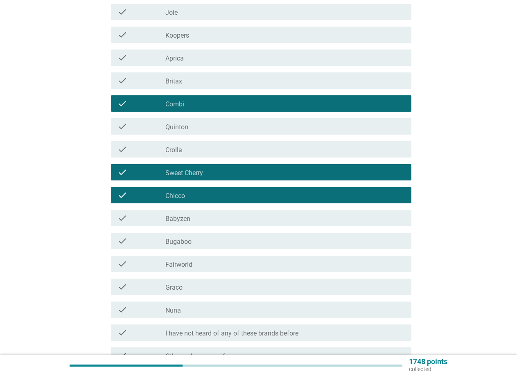
scroll to position [327, 0]
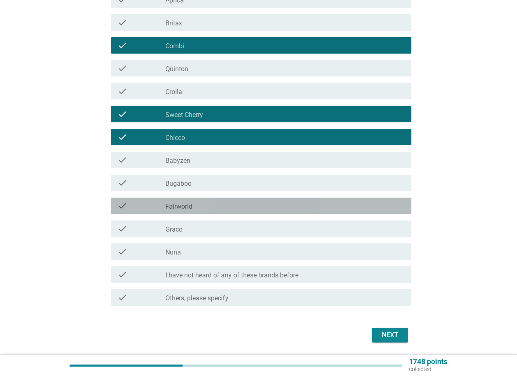
click at [238, 208] on div "check_box_outline_blank Fairworld" at bounding box center [284, 206] width 239 height 10
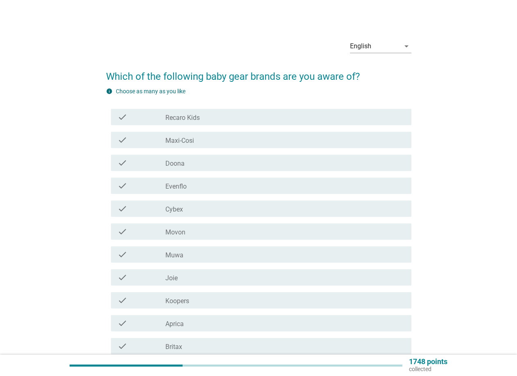
scroll to position [0, 0]
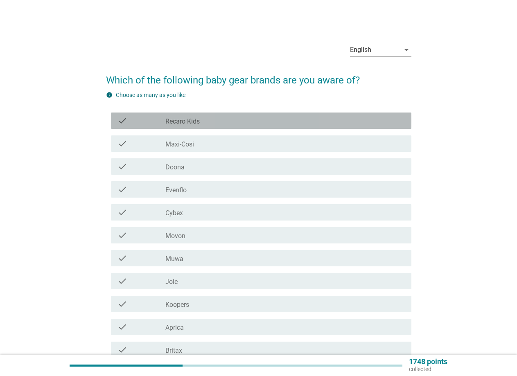
click at [211, 120] on div "check_box_outline_blank Recaro Kids" at bounding box center [284, 121] width 239 height 10
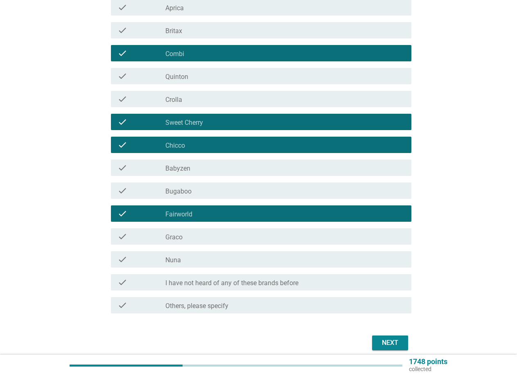
scroll to position [354, 0]
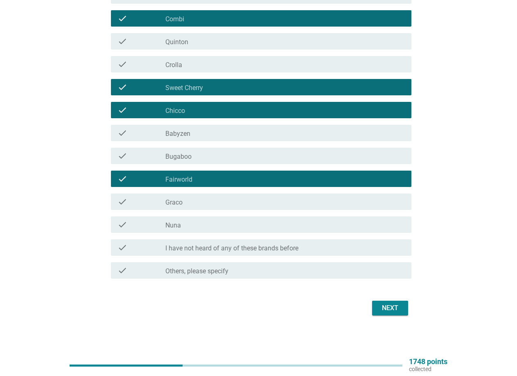
click at [387, 309] on div "Next" at bounding box center [390, 308] width 23 height 10
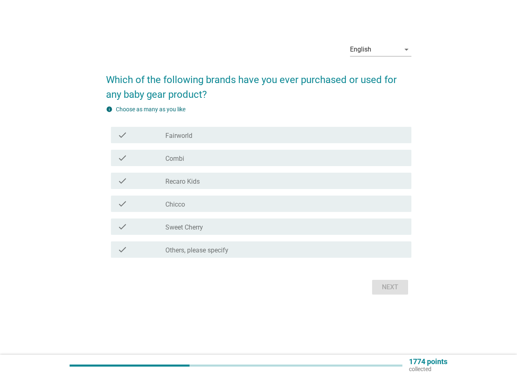
scroll to position [0, 0]
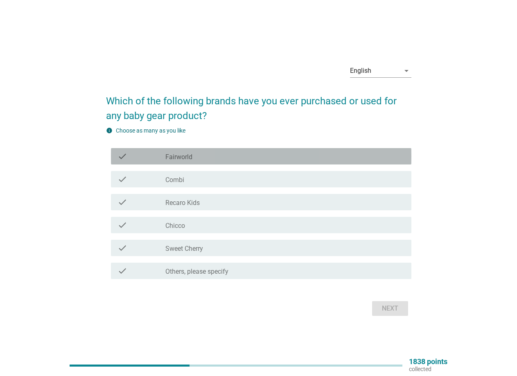
click at [226, 158] on div "check_box_outline_blank Fairworld" at bounding box center [284, 156] width 239 height 10
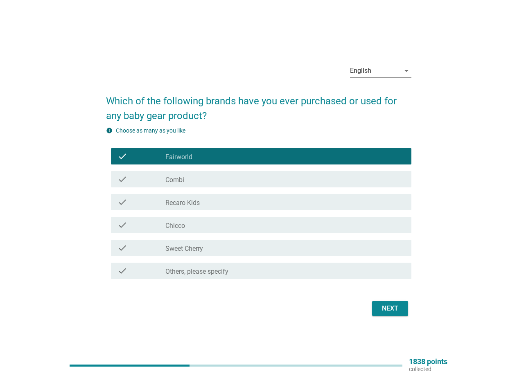
click at [229, 177] on div "check_box_outline_blank Combi" at bounding box center [284, 179] width 239 height 10
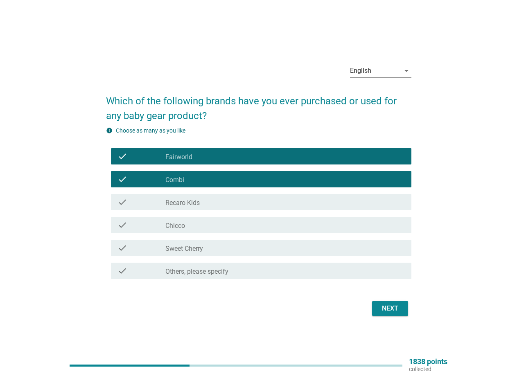
click at [253, 221] on div "check_box_outline_blank Chicco" at bounding box center [284, 225] width 239 height 10
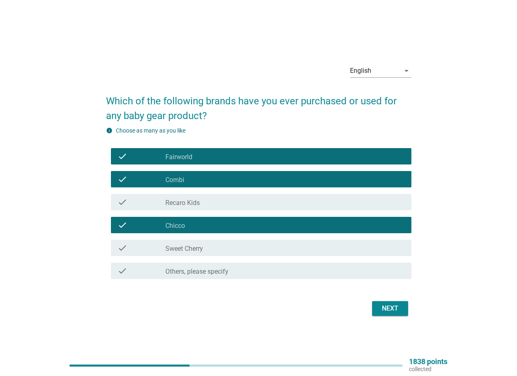
click at [246, 239] on div "check check_box_outline_blank Sweet Cherry" at bounding box center [258, 248] width 305 height 23
click at [257, 246] on div "check_box_outline_blank Sweet Cherry" at bounding box center [284, 248] width 239 height 10
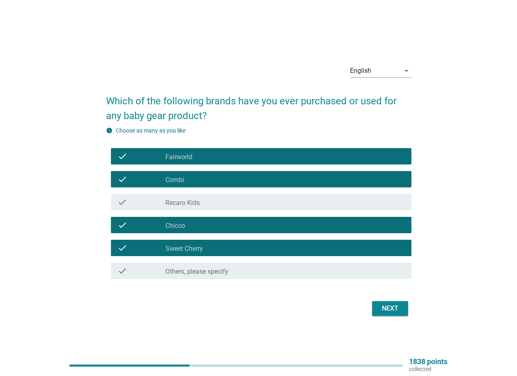
click at [249, 180] on div "check_box_outline_blank Combi" at bounding box center [284, 179] width 239 height 10
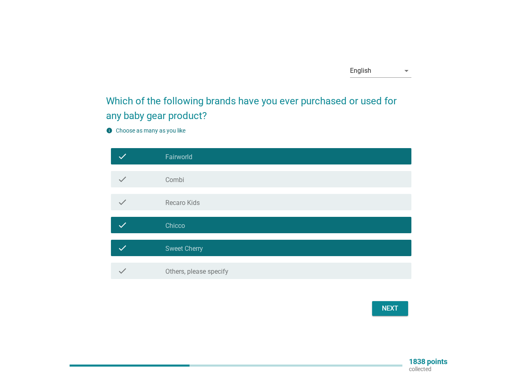
click at [384, 304] on div "Next" at bounding box center [390, 309] width 23 height 10
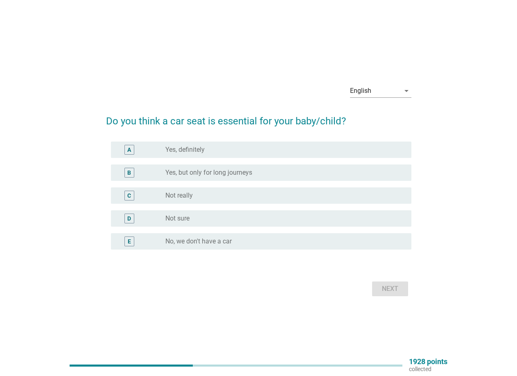
click at [204, 149] on label "Yes, definitely" at bounding box center [184, 150] width 39 height 8
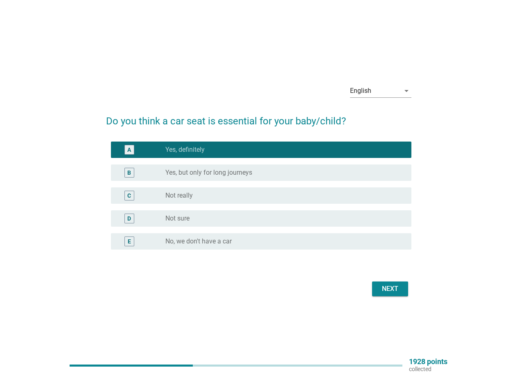
click at [392, 287] on div "Next" at bounding box center [390, 289] width 23 height 10
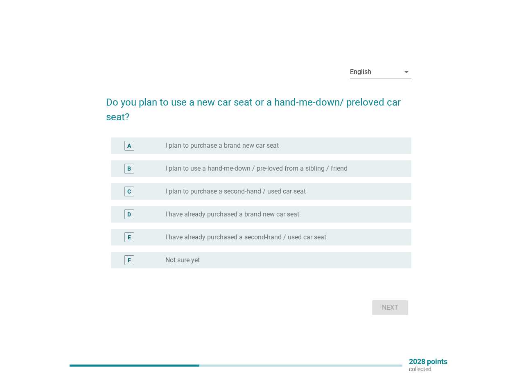
click at [237, 215] on label "I have already purchased a brand new car seat" at bounding box center [232, 214] width 134 height 8
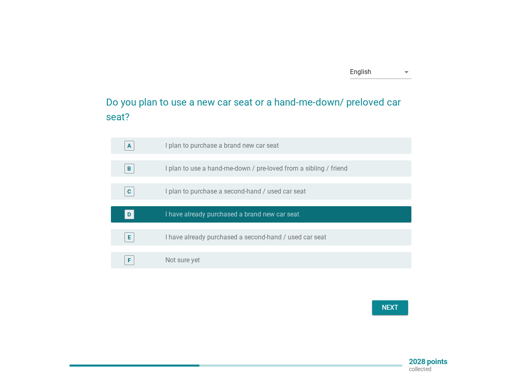
click at [393, 306] on div "Next" at bounding box center [390, 308] width 23 height 10
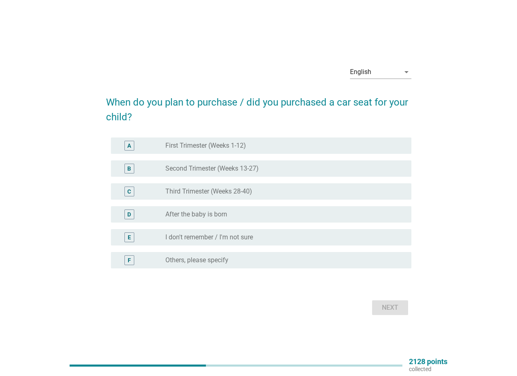
click at [206, 212] on label "After the baby is born" at bounding box center [196, 214] width 62 height 8
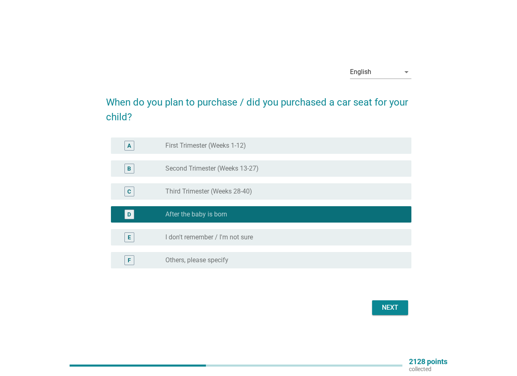
click at [215, 187] on label "Third Trimester (Weeks 28-40)" at bounding box center [208, 191] width 87 height 8
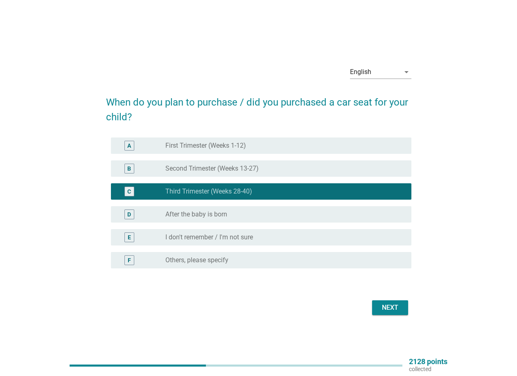
click at [207, 216] on label "After the baby is born" at bounding box center [196, 214] width 62 height 8
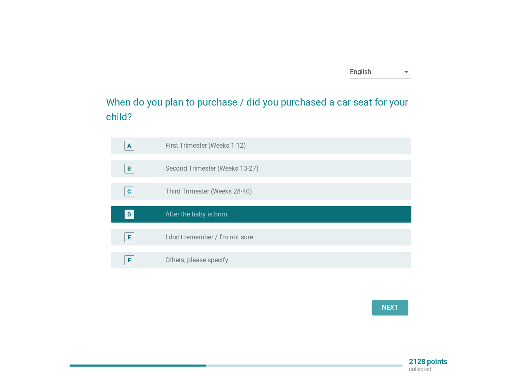
click at [390, 303] on div "Next" at bounding box center [390, 308] width 23 height 10
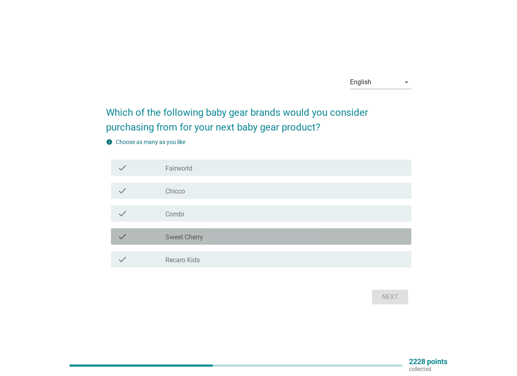
click at [196, 236] on label "Sweet Cherry" at bounding box center [184, 237] width 38 height 8
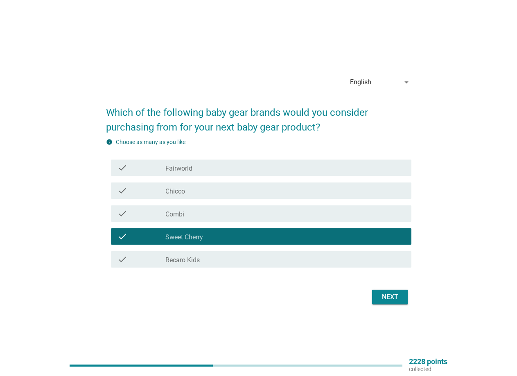
click at [216, 167] on div "check_box_outline_blank Fairworld" at bounding box center [284, 168] width 239 height 10
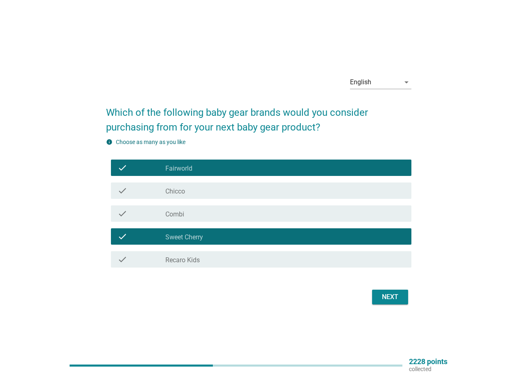
click at [217, 189] on div "check_box_outline_blank Chicco" at bounding box center [284, 191] width 239 height 10
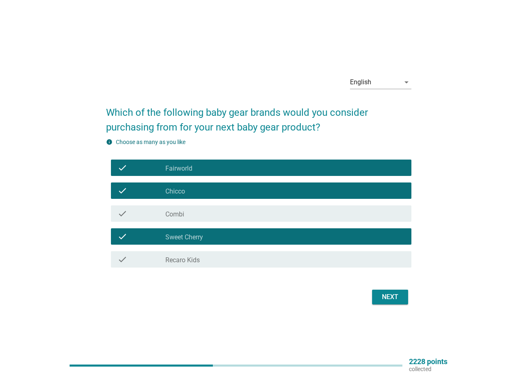
click at [216, 214] on div "check_box_outline_blank Combi" at bounding box center [284, 214] width 239 height 10
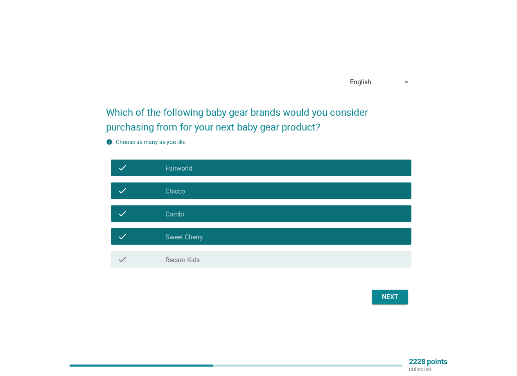
click at [392, 297] on div "Next" at bounding box center [390, 297] width 23 height 10
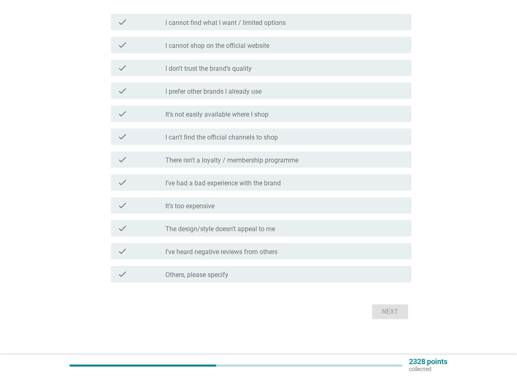
scroll to position [117, 0]
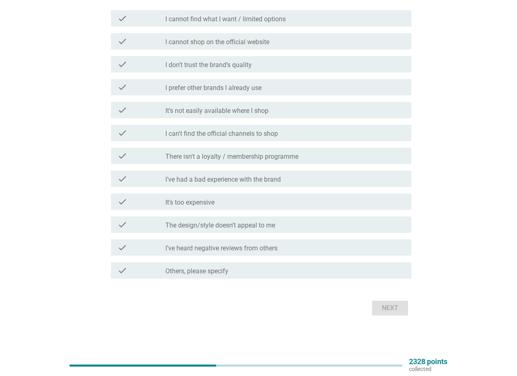
click at [180, 133] on label "I can't find the official channels to shop" at bounding box center [221, 134] width 113 height 8
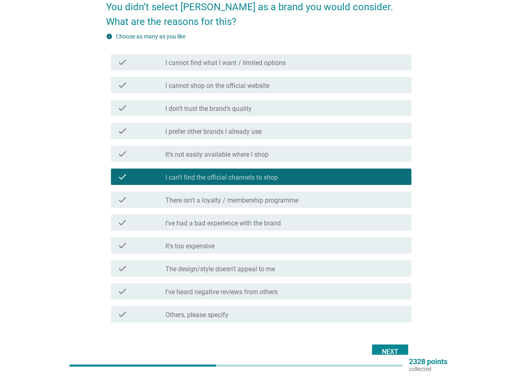
scroll to position [0, 0]
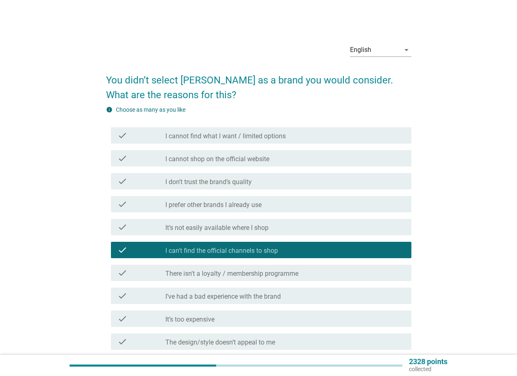
click at [230, 136] on label "I cannot find what I want / limited options" at bounding box center [225, 136] width 120 height 8
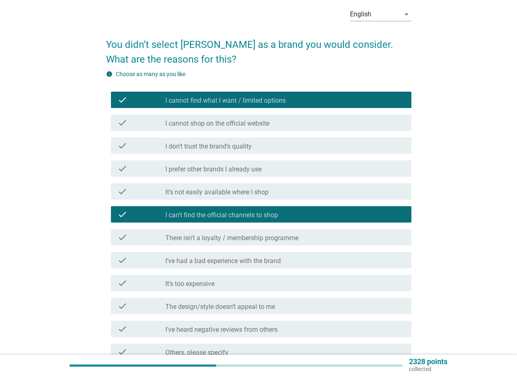
scroll to position [82, 0]
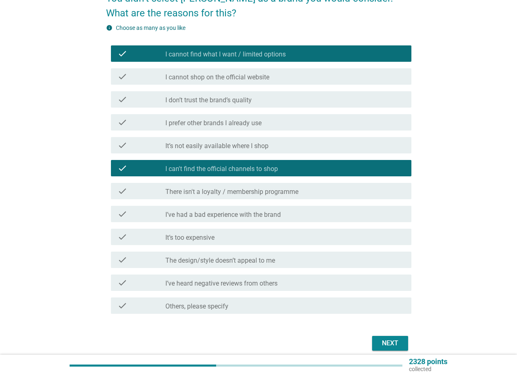
click at [199, 167] on label "I can't find the official channels to shop" at bounding box center [221, 169] width 113 height 8
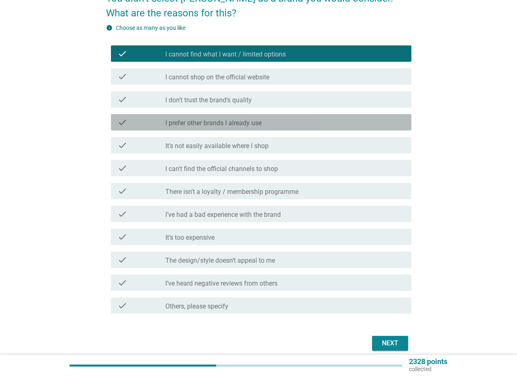
click at [210, 122] on label "I prefer other brands I already use" at bounding box center [213, 123] width 96 height 8
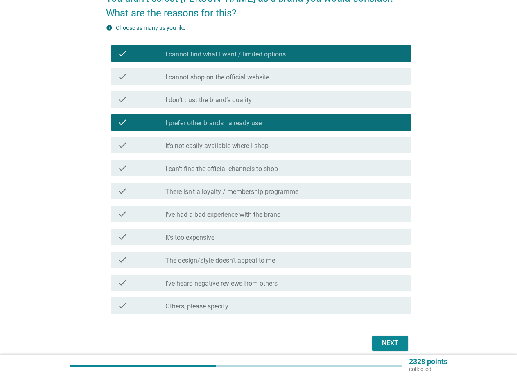
click at [390, 340] on div "Next" at bounding box center [390, 343] width 23 height 10
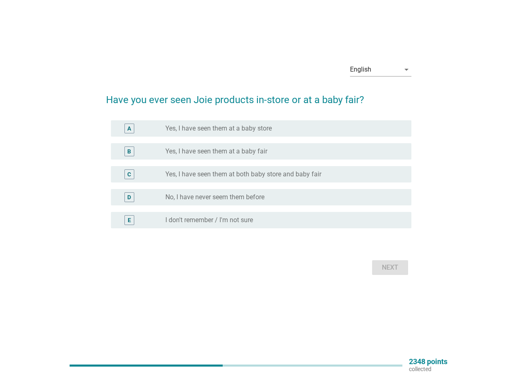
scroll to position [0, 0]
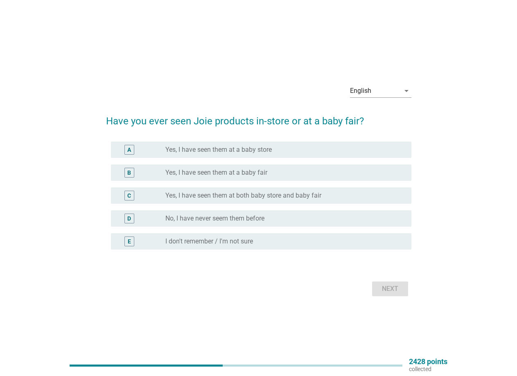
click at [217, 149] on label "Yes, I have seen them at a baby store" at bounding box center [218, 150] width 106 height 8
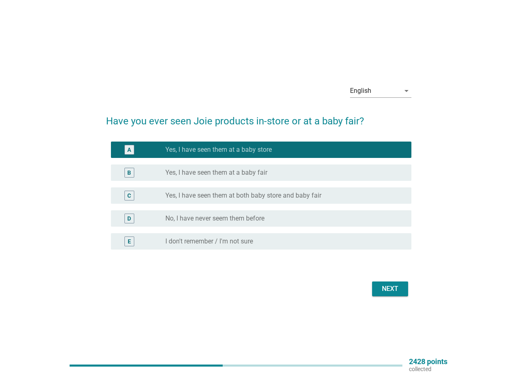
click at [224, 172] on label "Yes, I have seen them at a baby fair" at bounding box center [216, 173] width 102 height 8
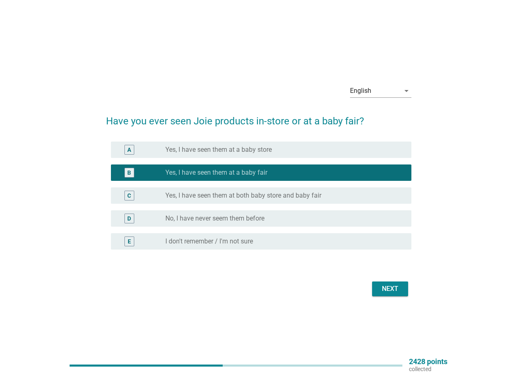
click at [377, 283] on button "Next" at bounding box center [390, 289] width 36 height 15
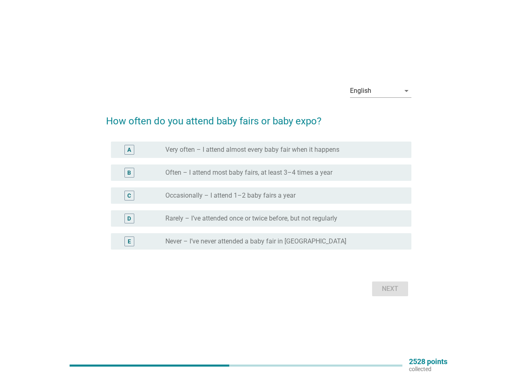
click at [261, 173] on label "Often – I attend most baby fairs, at least 3–4 times a year" at bounding box center [248, 173] width 167 height 8
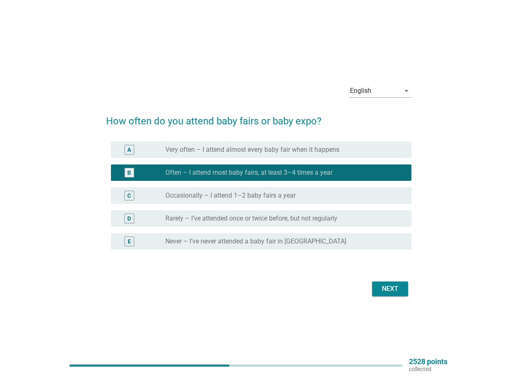
click at [212, 194] on label "Occasionally – I attend 1–2 baby fairs a year" at bounding box center [230, 196] width 130 height 8
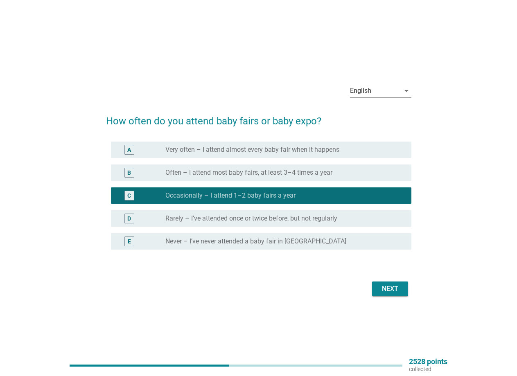
click at [395, 288] on div "Next" at bounding box center [390, 289] width 23 height 10
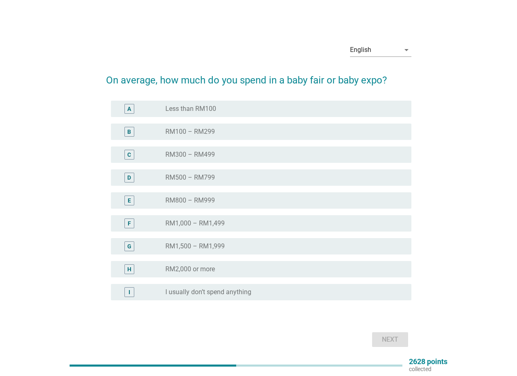
click at [188, 131] on label "RM100 – RM299" at bounding box center [190, 132] width 50 height 8
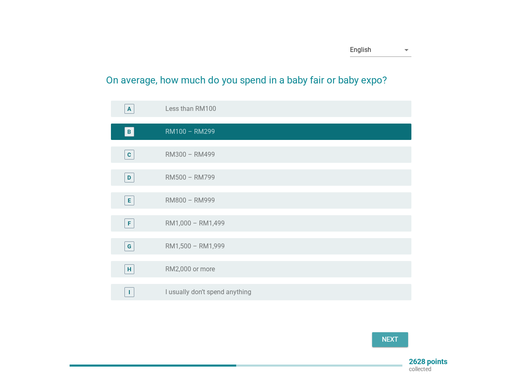
click at [382, 341] on div "Next" at bounding box center [390, 340] width 23 height 10
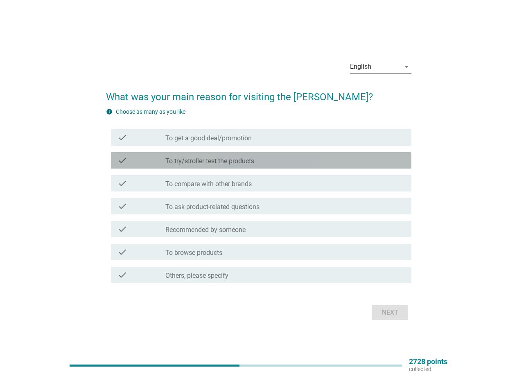
click at [189, 159] on label "To try/stroller test the products" at bounding box center [209, 161] width 89 height 8
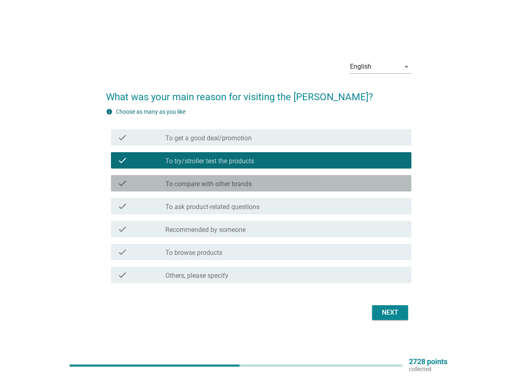
click at [184, 184] on label "To compare with other brands" at bounding box center [208, 184] width 86 height 8
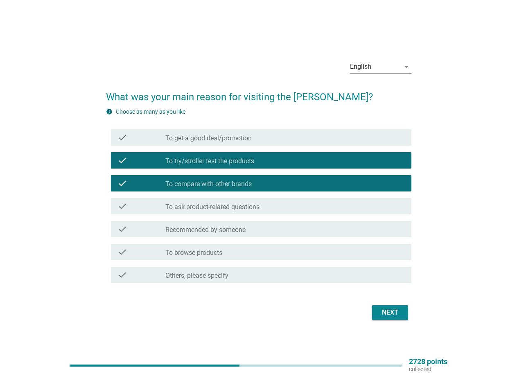
click at [384, 313] on div "Next" at bounding box center [390, 313] width 23 height 10
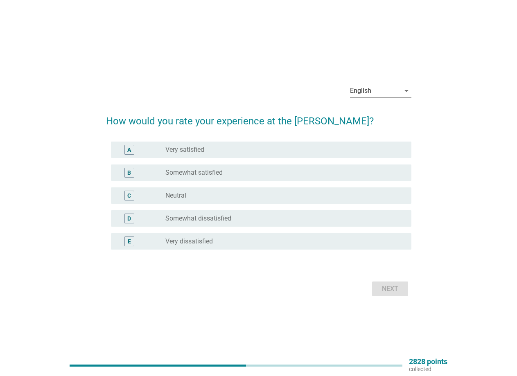
click at [195, 149] on label "Very satisfied" at bounding box center [184, 150] width 39 height 8
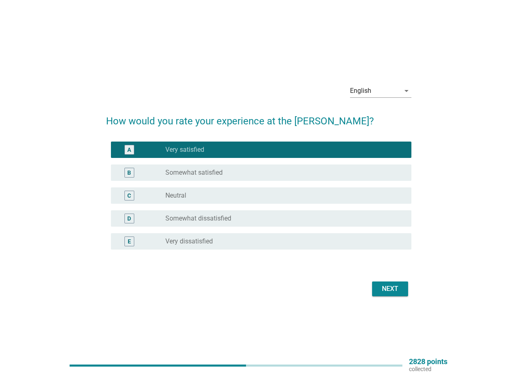
click at [381, 288] on div "Next" at bounding box center [390, 289] width 23 height 10
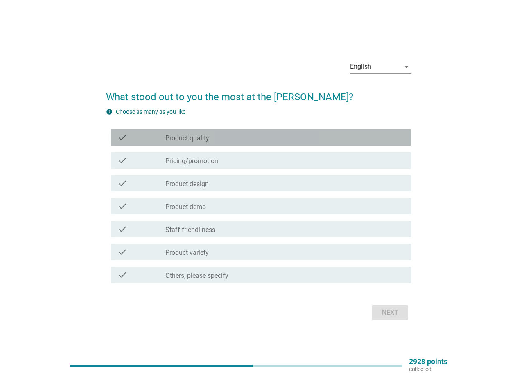
click at [203, 137] on label "Product quality" at bounding box center [187, 138] width 44 height 8
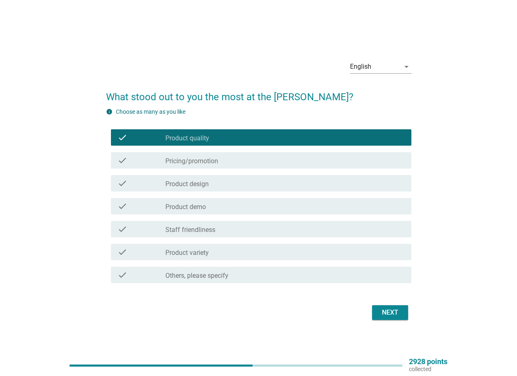
click at [197, 181] on label "Product design" at bounding box center [186, 184] width 43 height 8
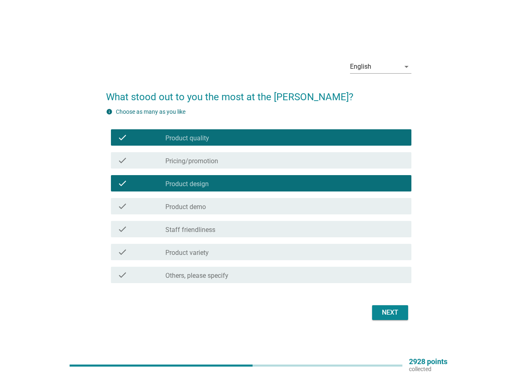
click at [206, 208] on div "check_box_outline_blank Product demo" at bounding box center [284, 206] width 239 height 10
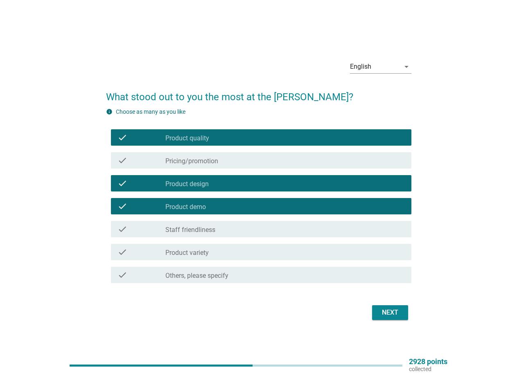
click at [222, 225] on div "check_box_outline_blank Staff friendliness" at bounding box center [284, 229] width 239 height 10
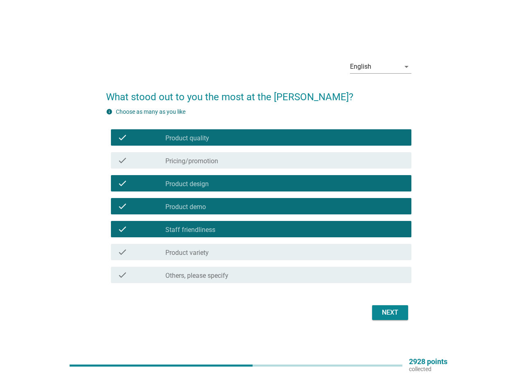
click at [398, 314] on div "Next" at bounding box center [390, 313] width 23 height 10
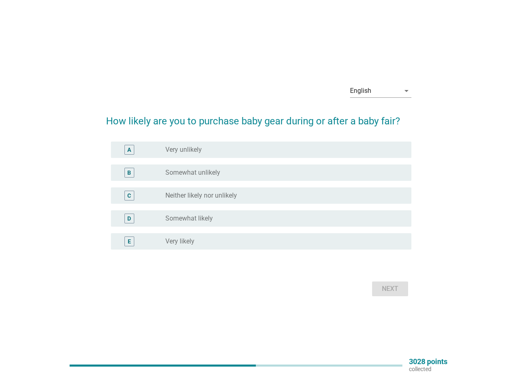
click at [180, 195] on label "Neither likely nor unlikely" at bounding box center [201, 196] width 72 height 8
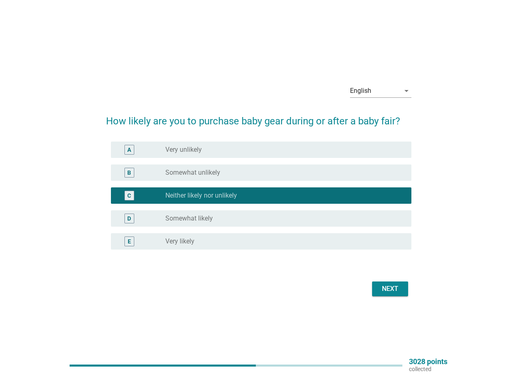
click at [385, 289] on div "Next" at bounding box center [390, 289] width 23 height 10
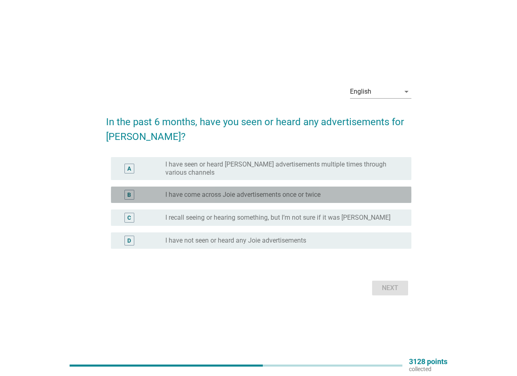
click at [214, 194] on label "I have come across Joie advertisements once or twice" at bounding box center [242, 195] width 155 height 8
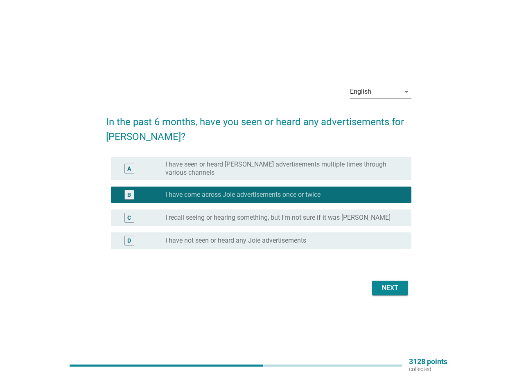
click at [394, 287] on div "Next" at bounding box center [390, 288] width 23 height 10
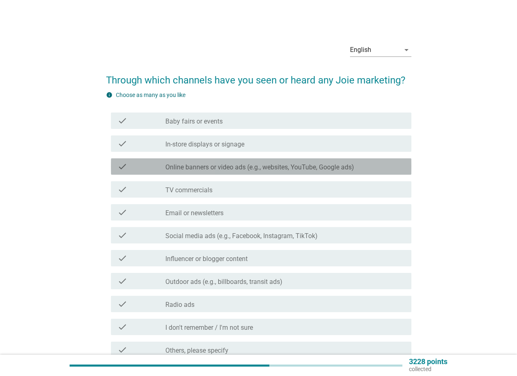
click at [252, 166] on label "Online banners or video ads (e.g., websites, YouTube, Google ads)" at bounding box center [259, 167] width 189 height 8
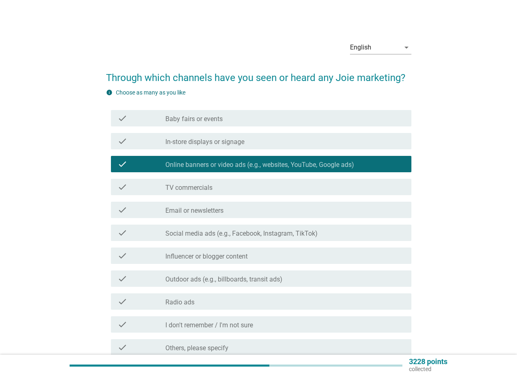
scroll to position [41, 0]
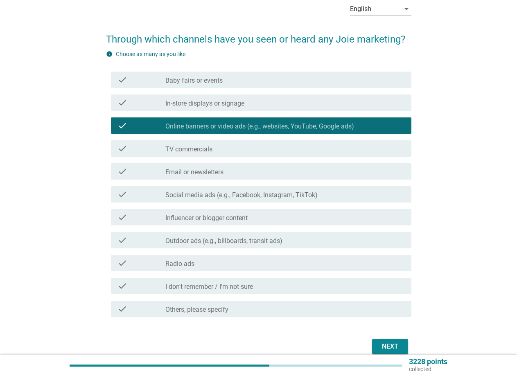
click at [191, 193] on label "Social media ads (e.g., Facebook, Instagram, TikTok)" at bounding box center [241, 195] width 152 height 8
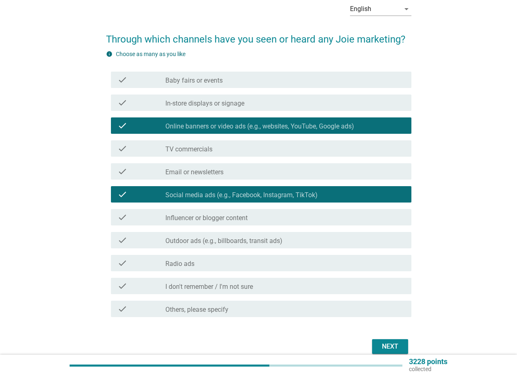
click at [270, 100] on div "check_box_outline_blank In-store displays or signage" at bounding box center [284, 103] width 239 height 10
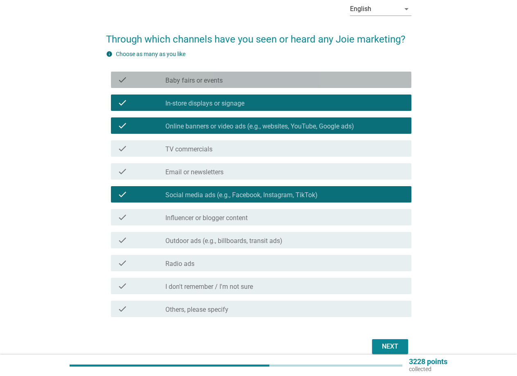
click at [288, 79] on div "check_box_outline_blank Baby fairs or events" at bounding box center [284, 80] width 239 height 10
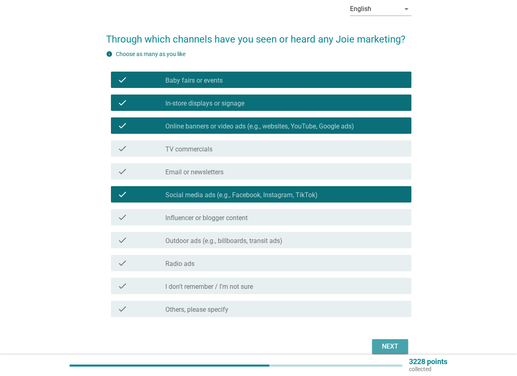
click at [385, 347] on div "Next" at bounding box center [390, 347] width 23 height 10
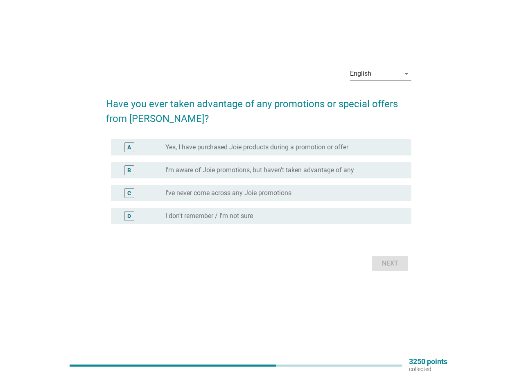
scroll to position [0, 0]
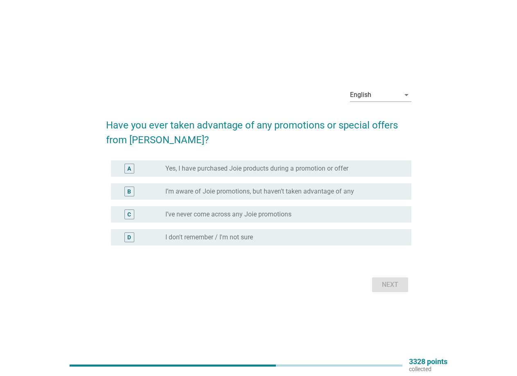
click at [199, 210] on div "radio_button_unchecked I’ve never come across any Joie promotions" at bounding box center [284, 215] width 239 height 10
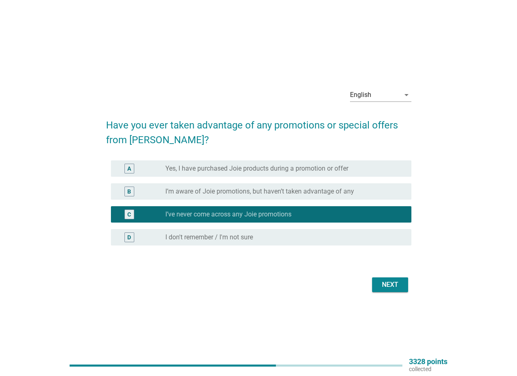
click at [223, 230] on div "D radio_button_unchecked I don't remember / I'm not sure" at bounding box center [261, 237] width 300 height 16
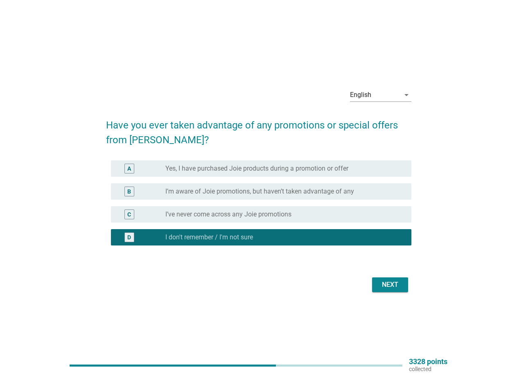
click at [390, 284] on div "Next" at bounding box center [390, 285] width 23 height 10
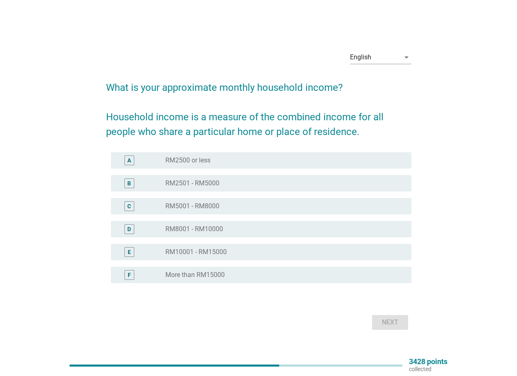
click at [198, 182] on label "RM2501 - RM5000" at bounding box center [192, 183] width 54 height 8
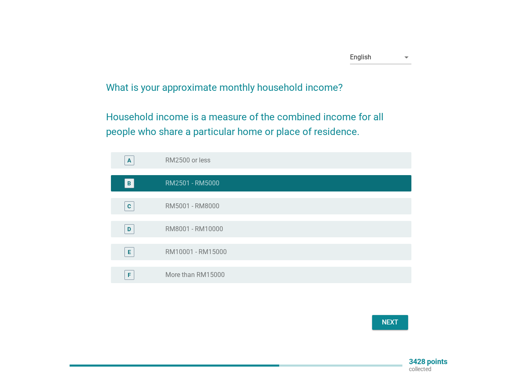
click at [389, 318] on div "Next" at bounding box center [390, 323] width 23 height 10
